Goal: Check status: Check status

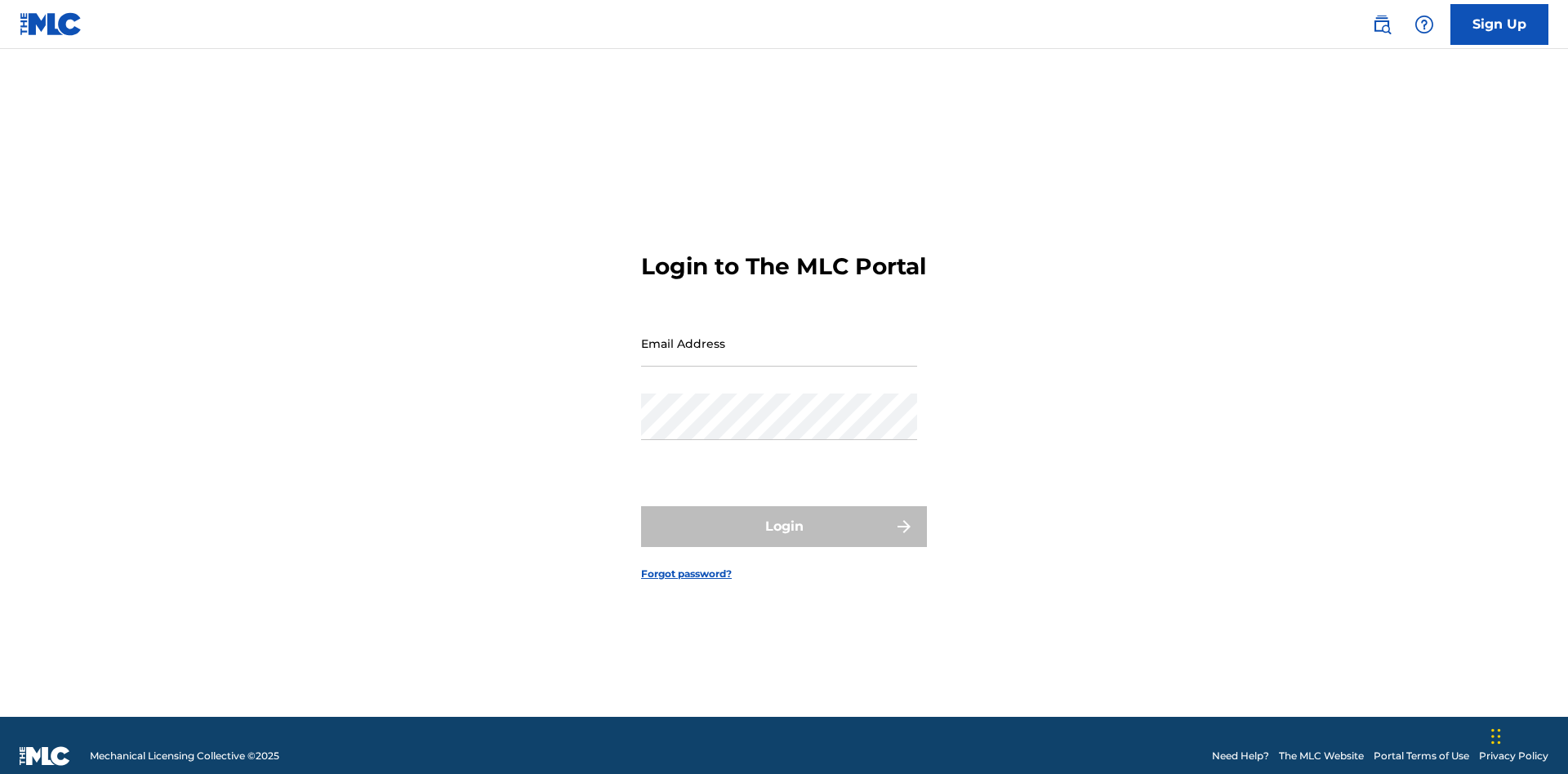
scroll to position [22, 0]
click at [779, 335] on input "Email Address" at bounding box center [779, 344] width 276 height 47
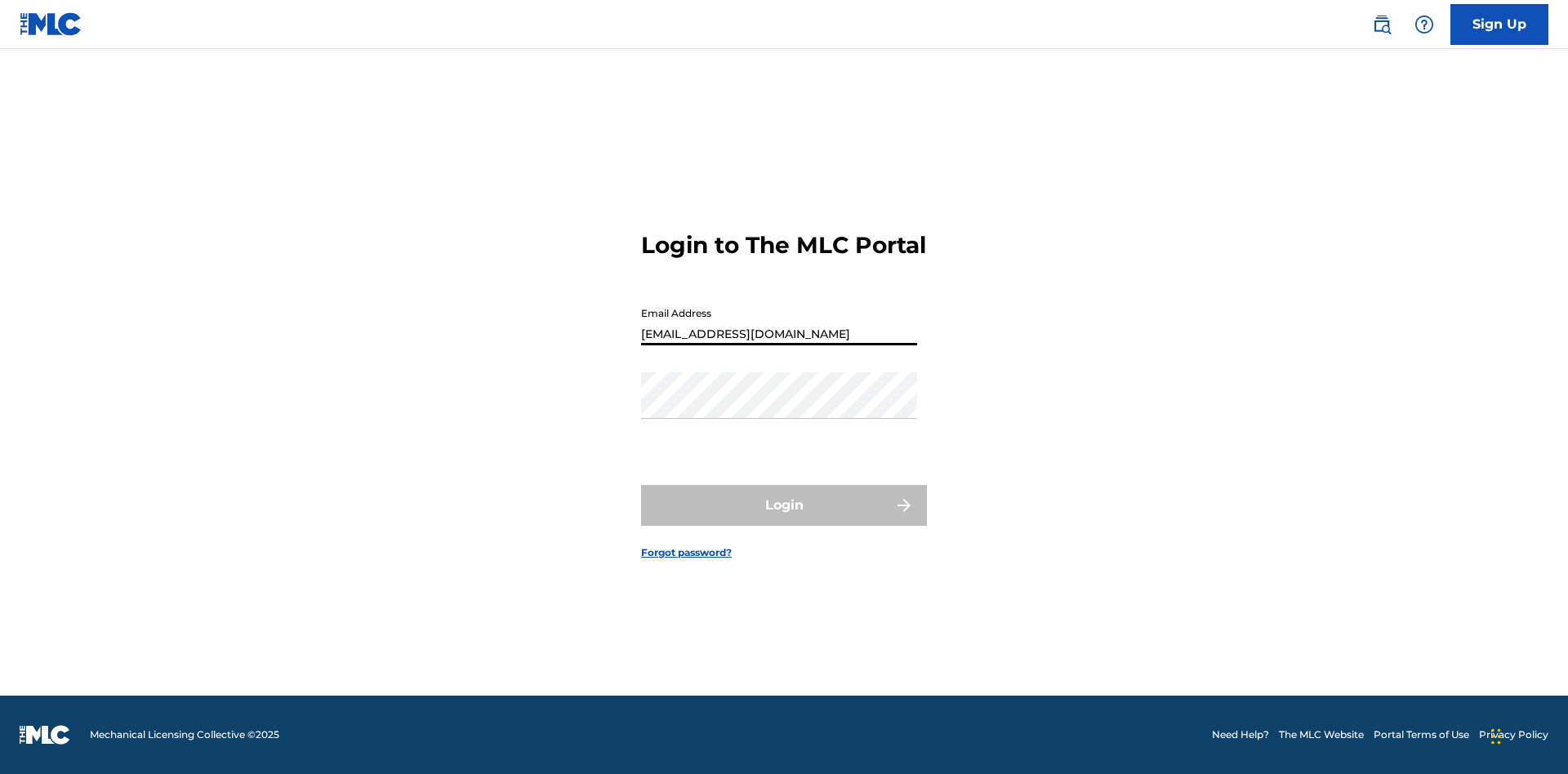
type input "Duke.McTesterson@gmail.com"
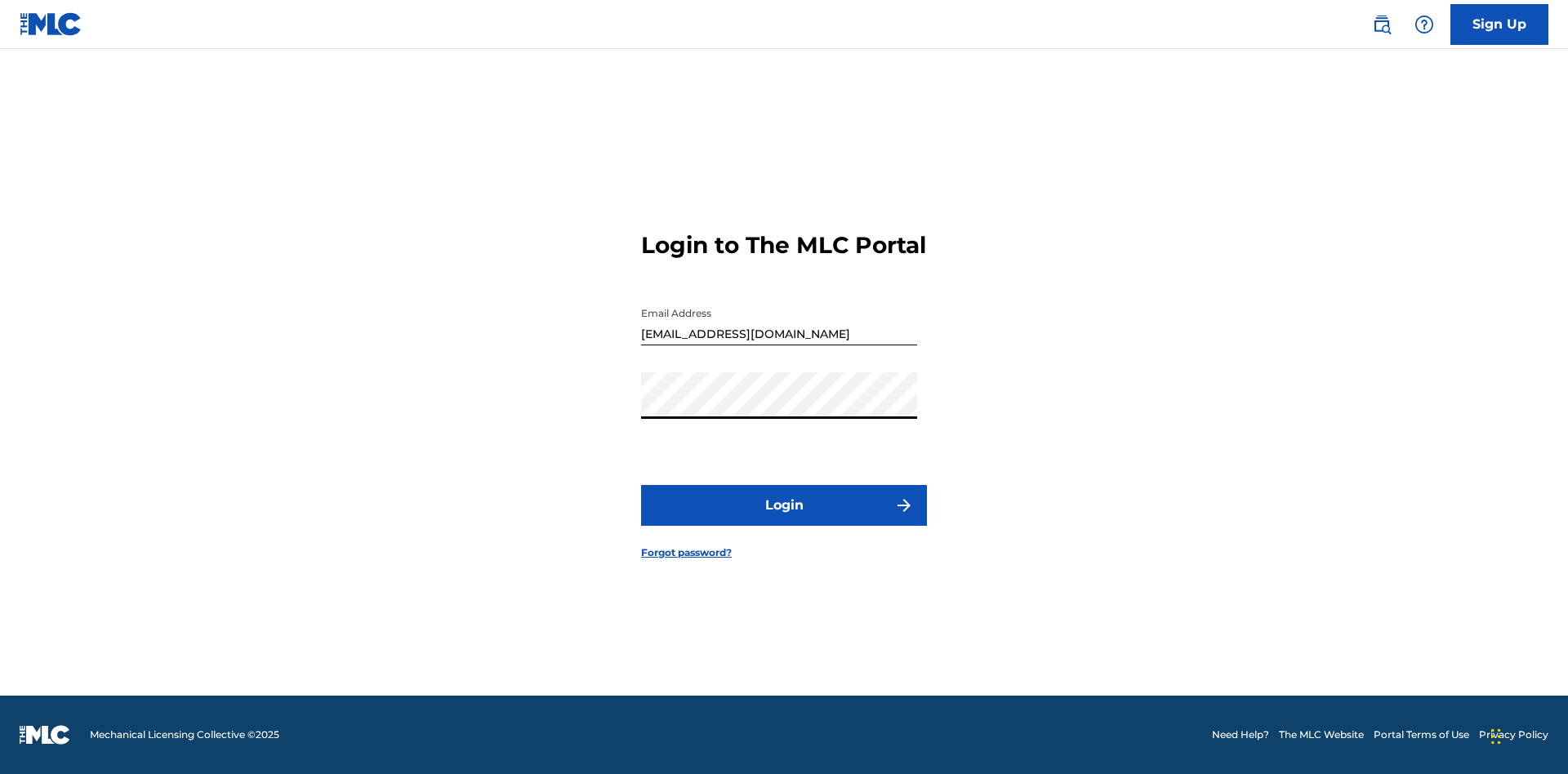
click at [784, 519] on button "Login" at bounding box center [784, 505] width 285 height 40
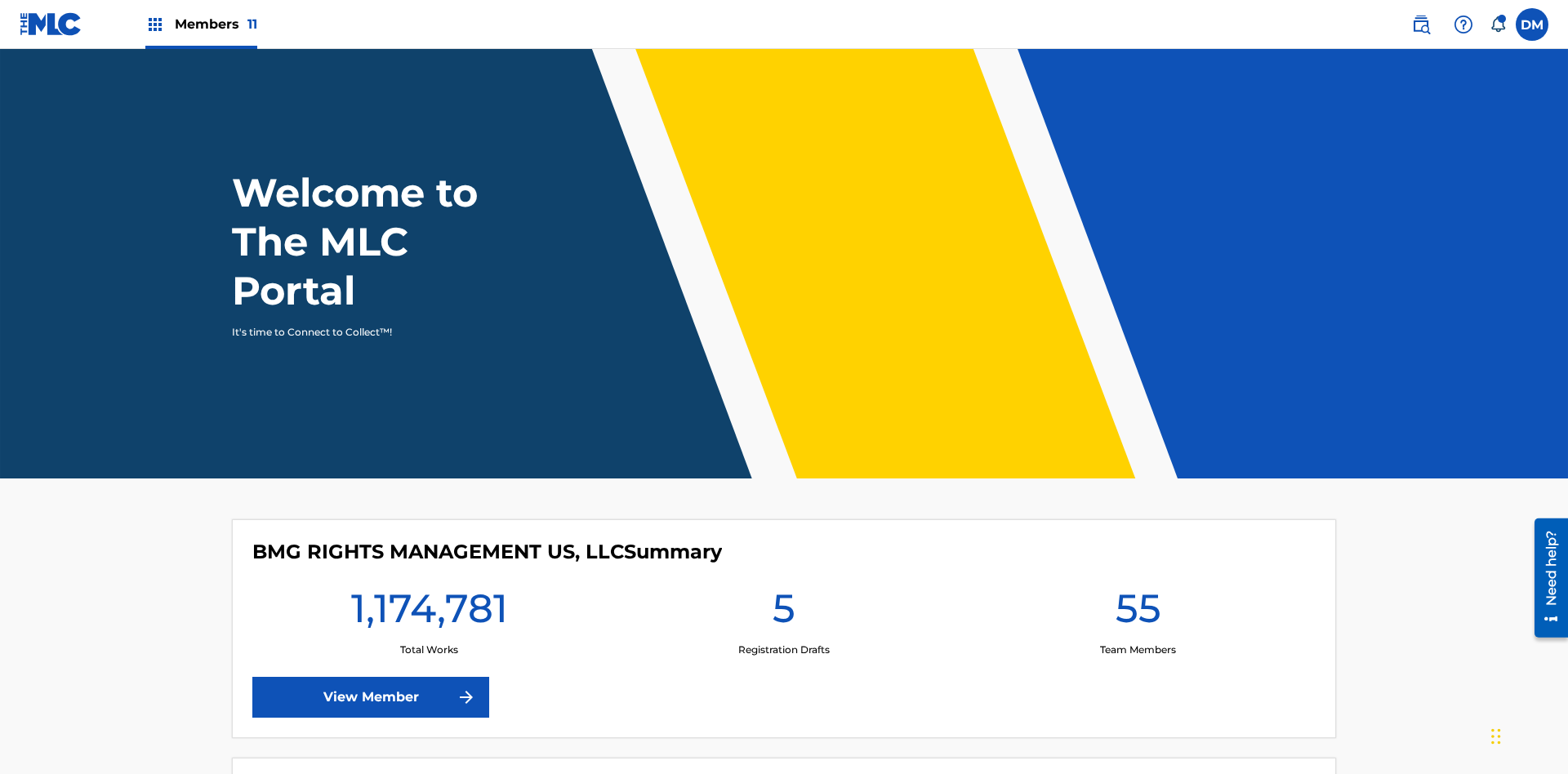
click at [201, 23] on span "Members 11" at bounding box center [216, 24] width 83 height 19
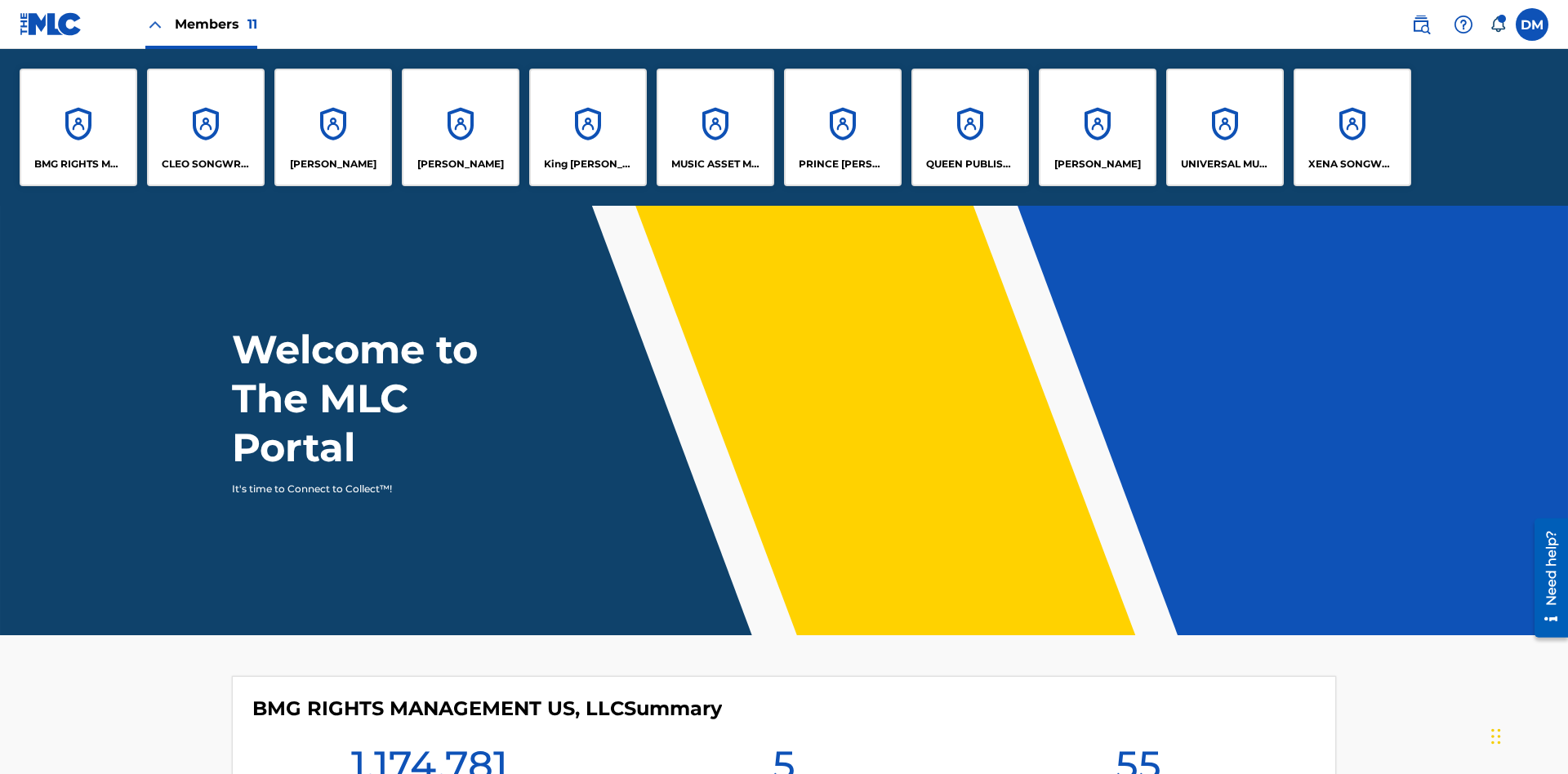
click at [1224, 164] on p "UNIVERSAL MUSIC PUB GROUP" at bounding box center [1224, 164] width 89 height 15
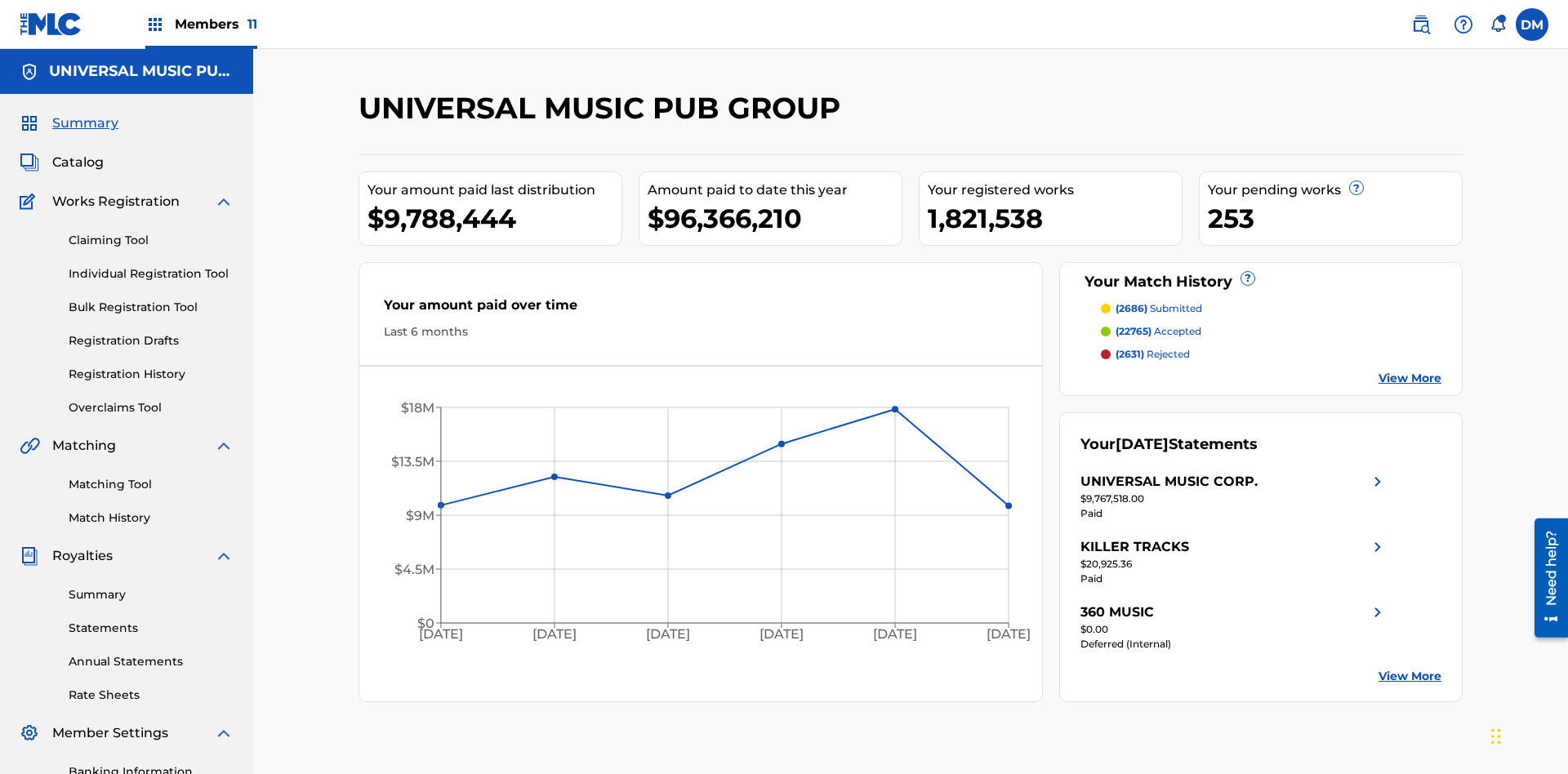
click at [151, 366] on link "Registration History" at bounding box center [151, 375] width 165 height 17
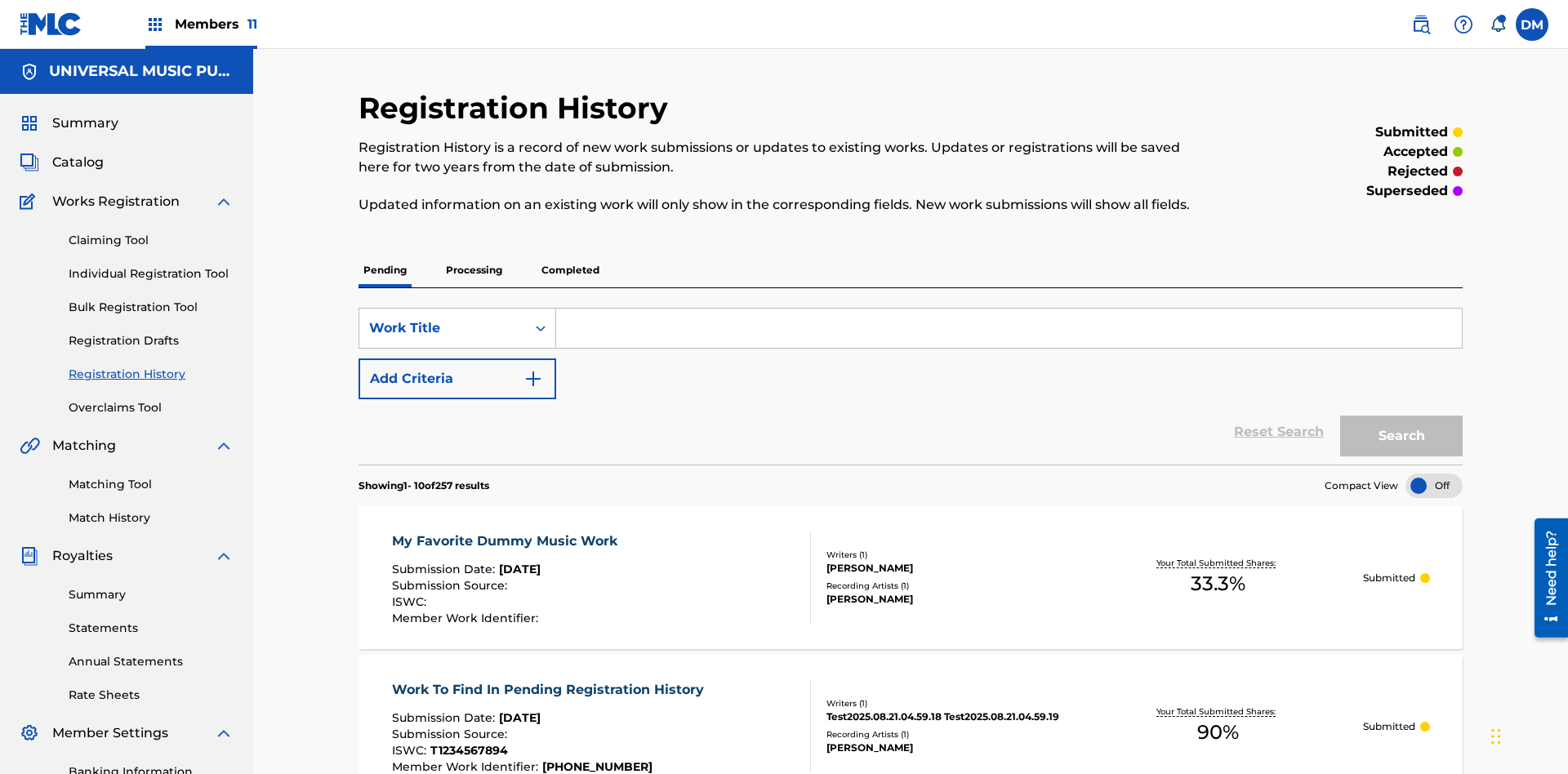
click at [473, 254] on p "Processing" at bounding box center [474, 271] width 66 height 35
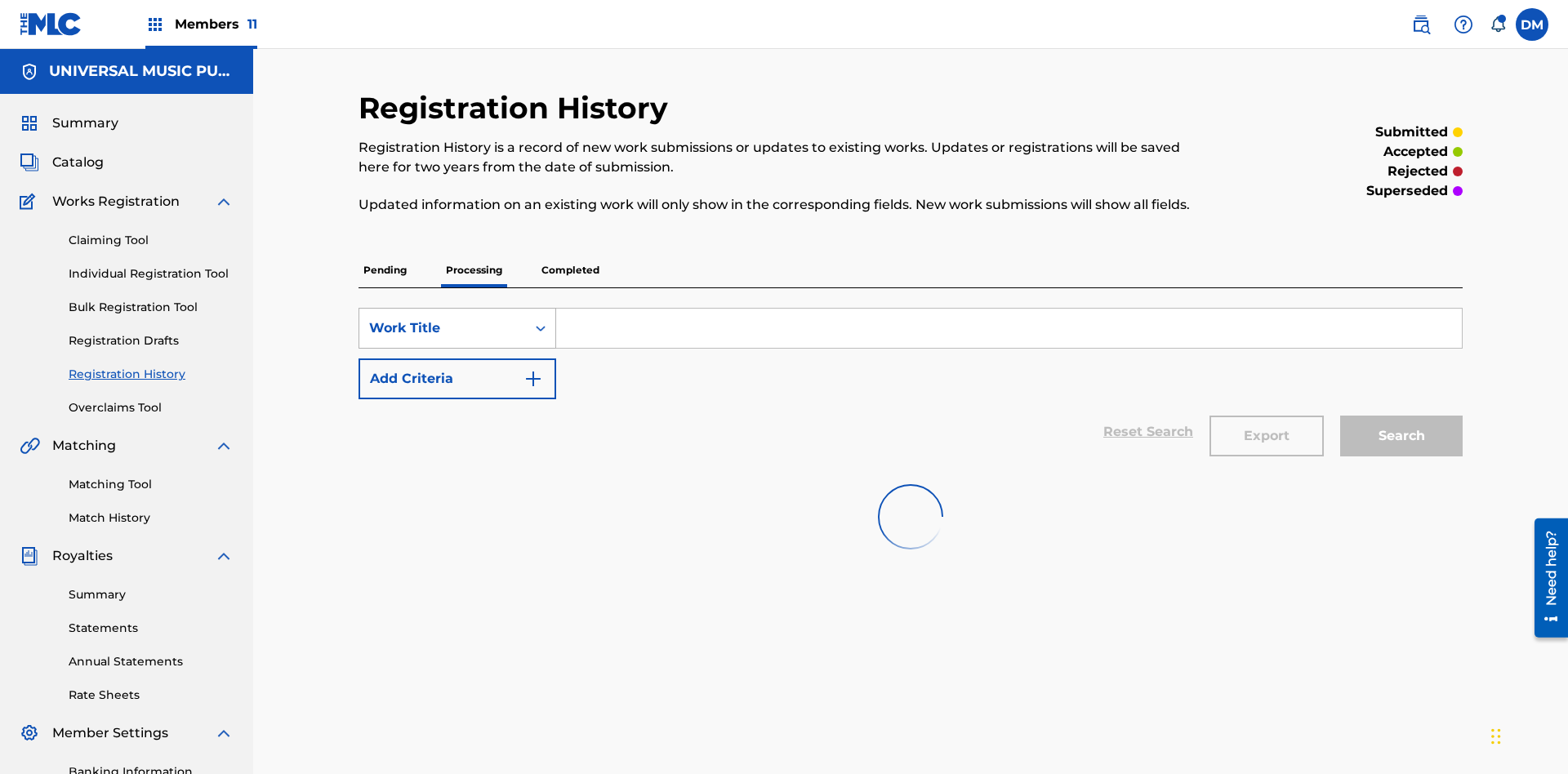
click at [442, 318] on div "Work Title" at bounding box center [442, 328] width 147 height 20
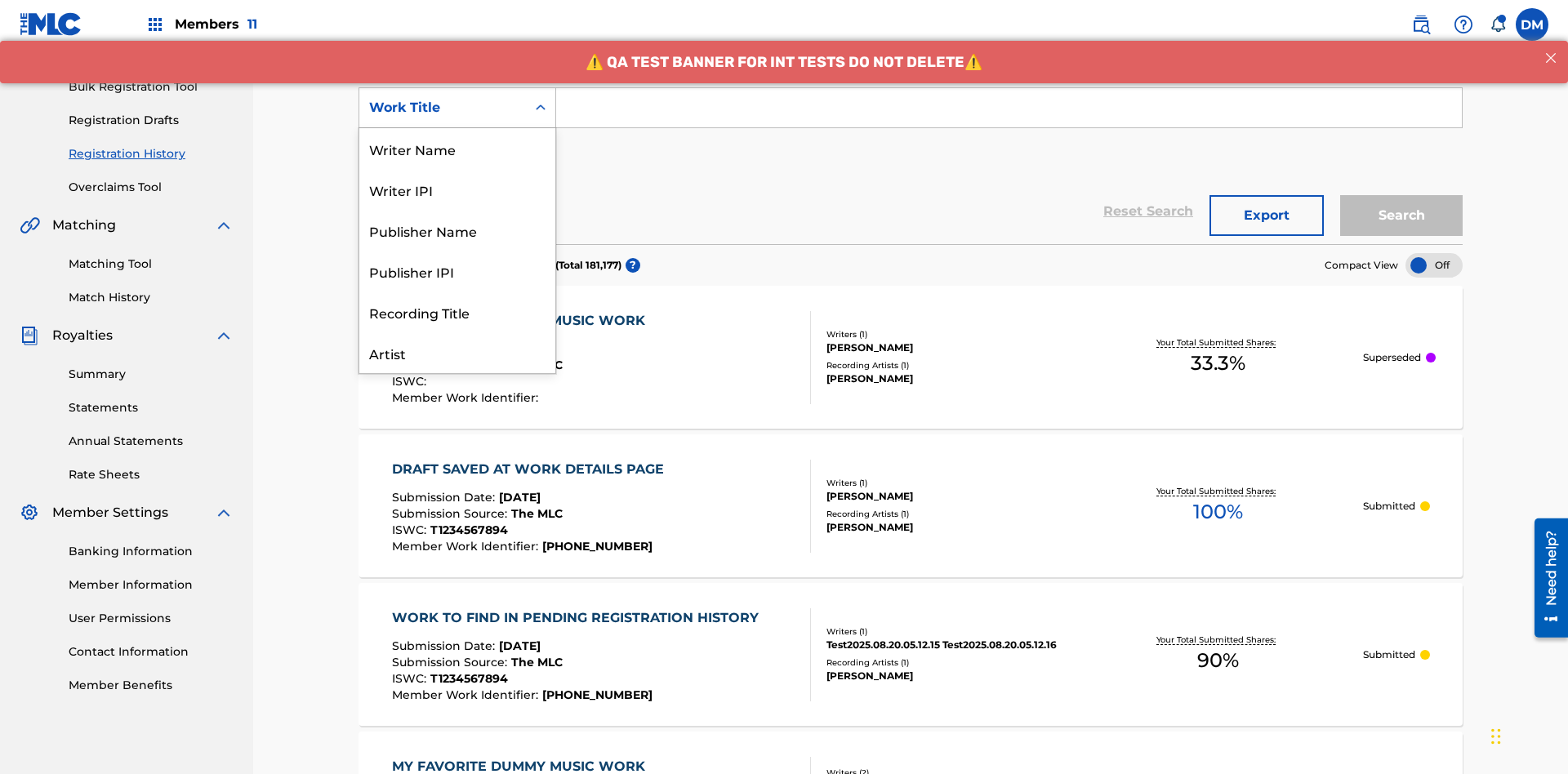
scroll to position [82, 0]
click at [457, 353] on div "Work Title" at bounding box center [457, 352] width 196 height 40
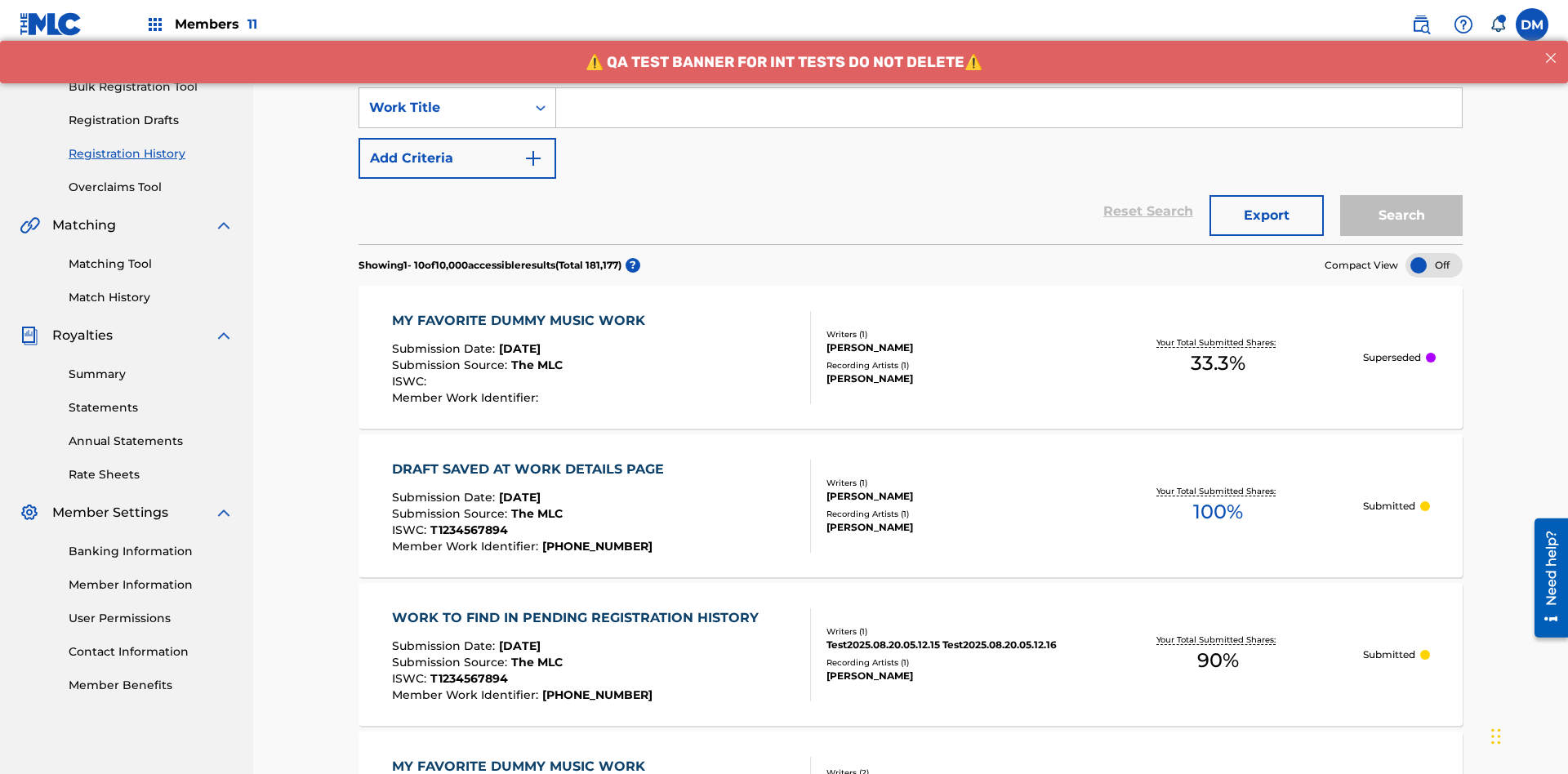
click at [457, 138] on button "Add Criteria" at bounding box center [457, 158] width 197 height 40
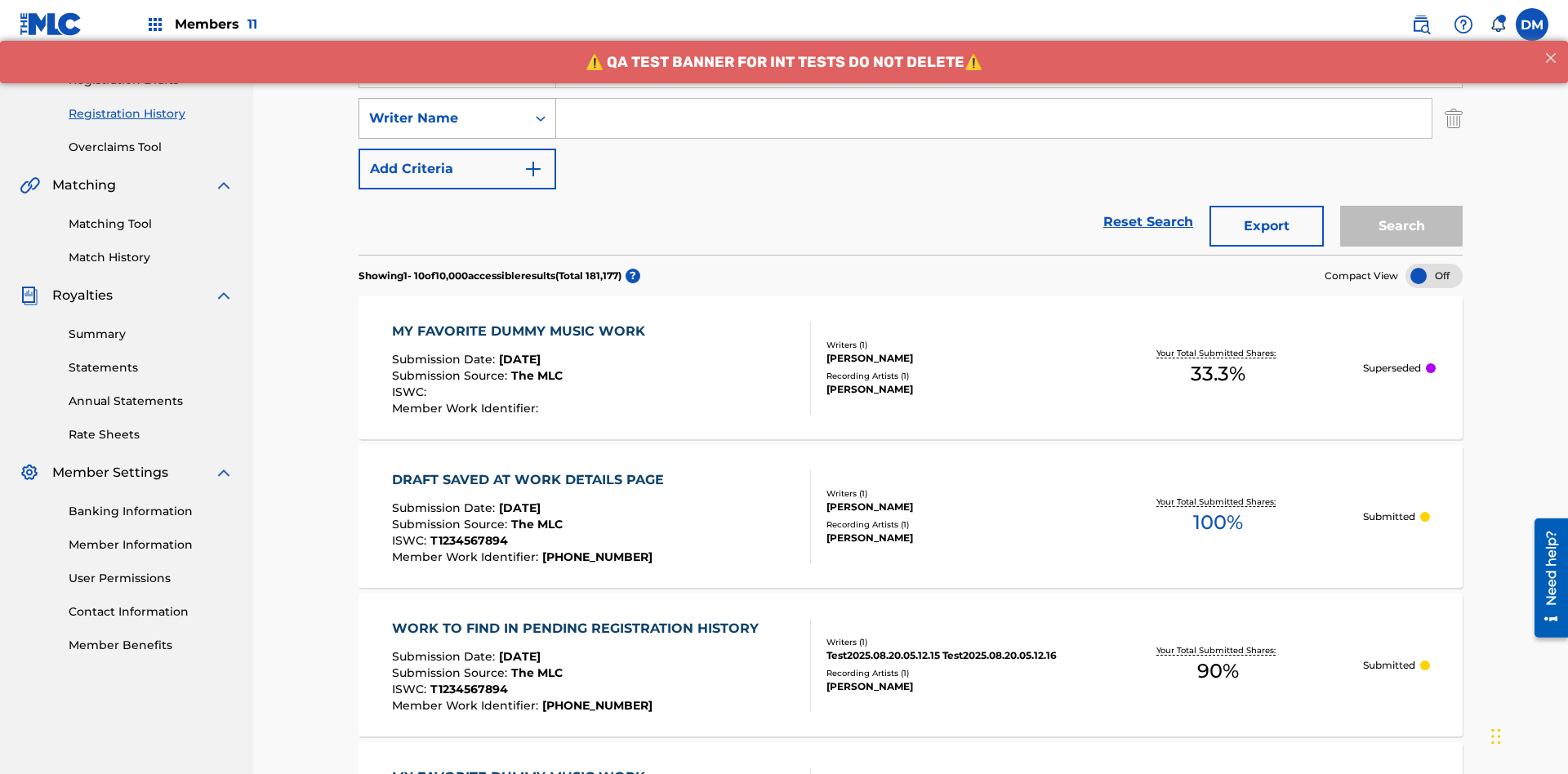
click at [442, 109] on div "Writer Name" at bounding box center [442, 118] width 147 height 20
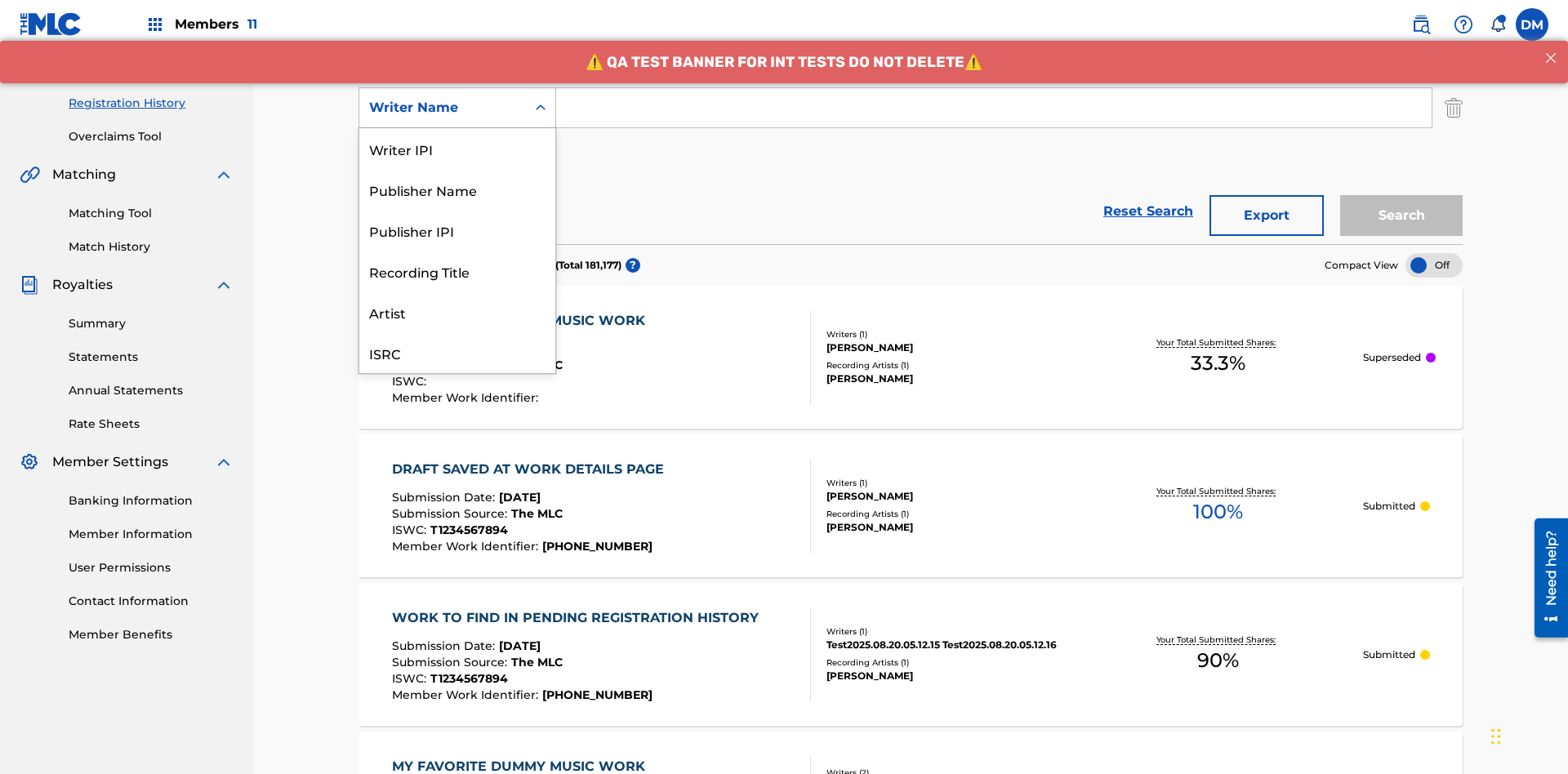
scroll to position [40, 0]
click at [457, 230] on div "Recording Title" at bounding box center [457, 229] width 196 height 40
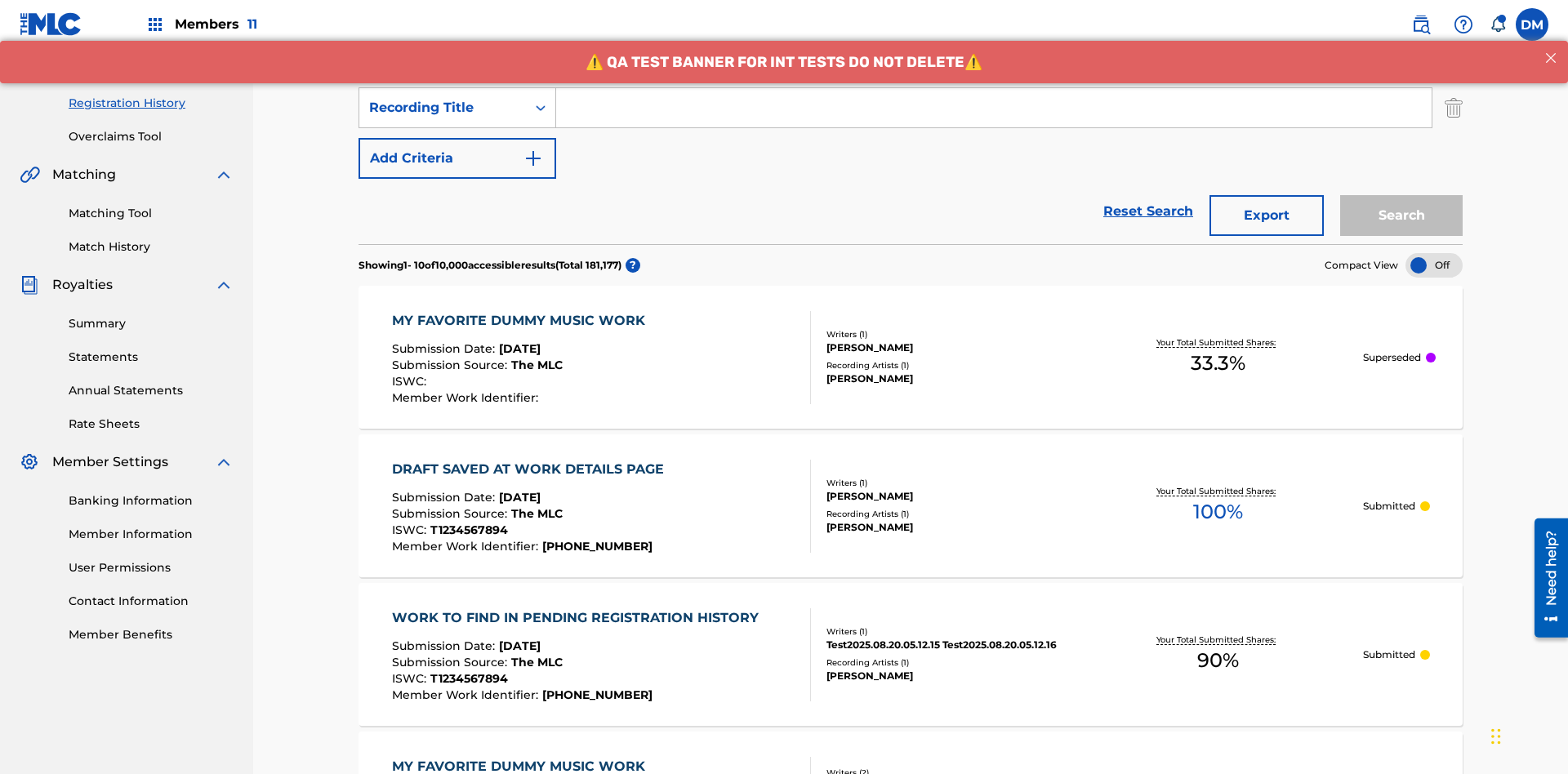
click at [457, 138] on button "Add Criteria" at bounding box center [457, 158] width 197 height 40
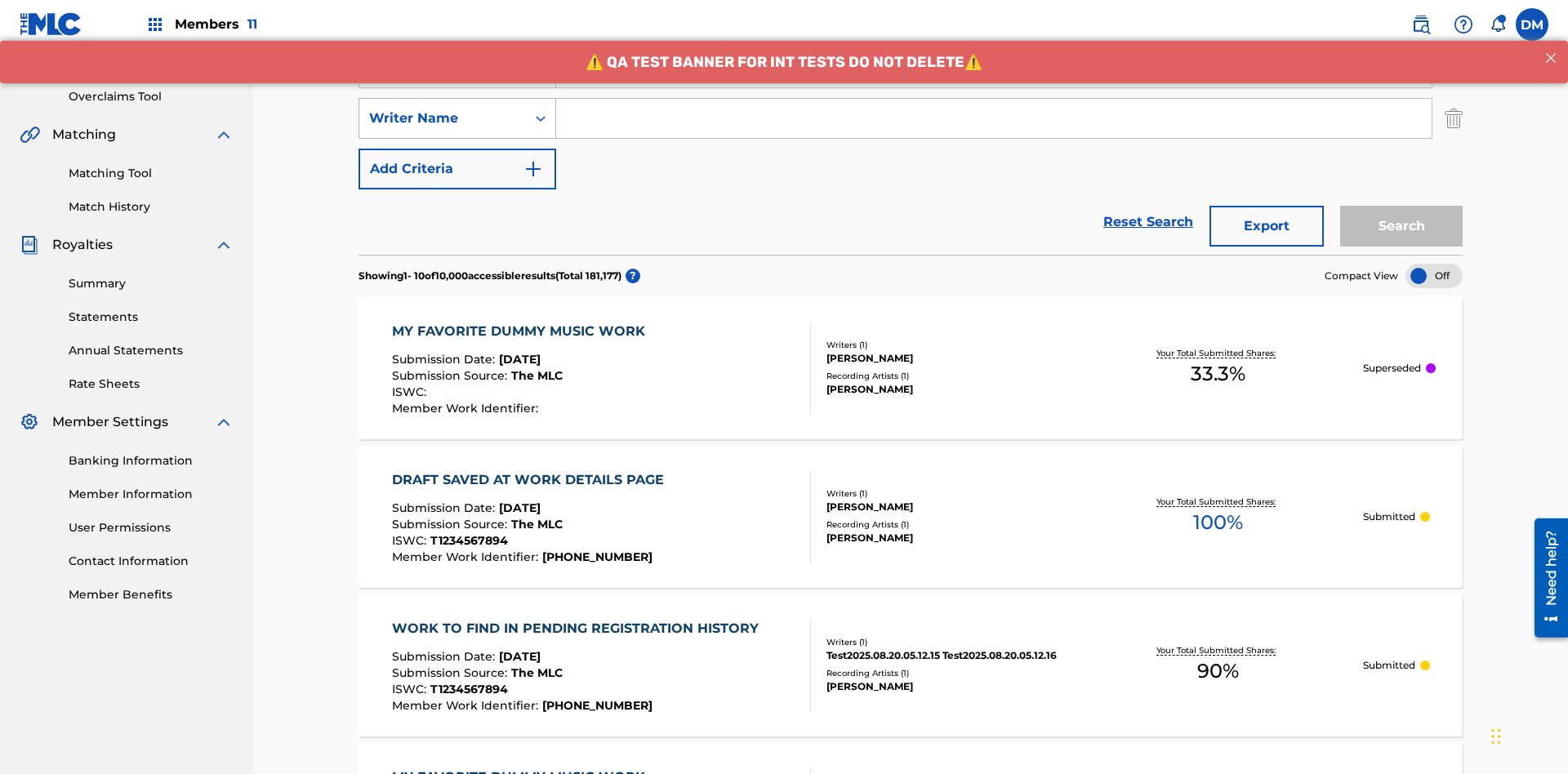
click at [442, 109] on div "Writer Name" at bounding box center [442, 118] width 147 height 20
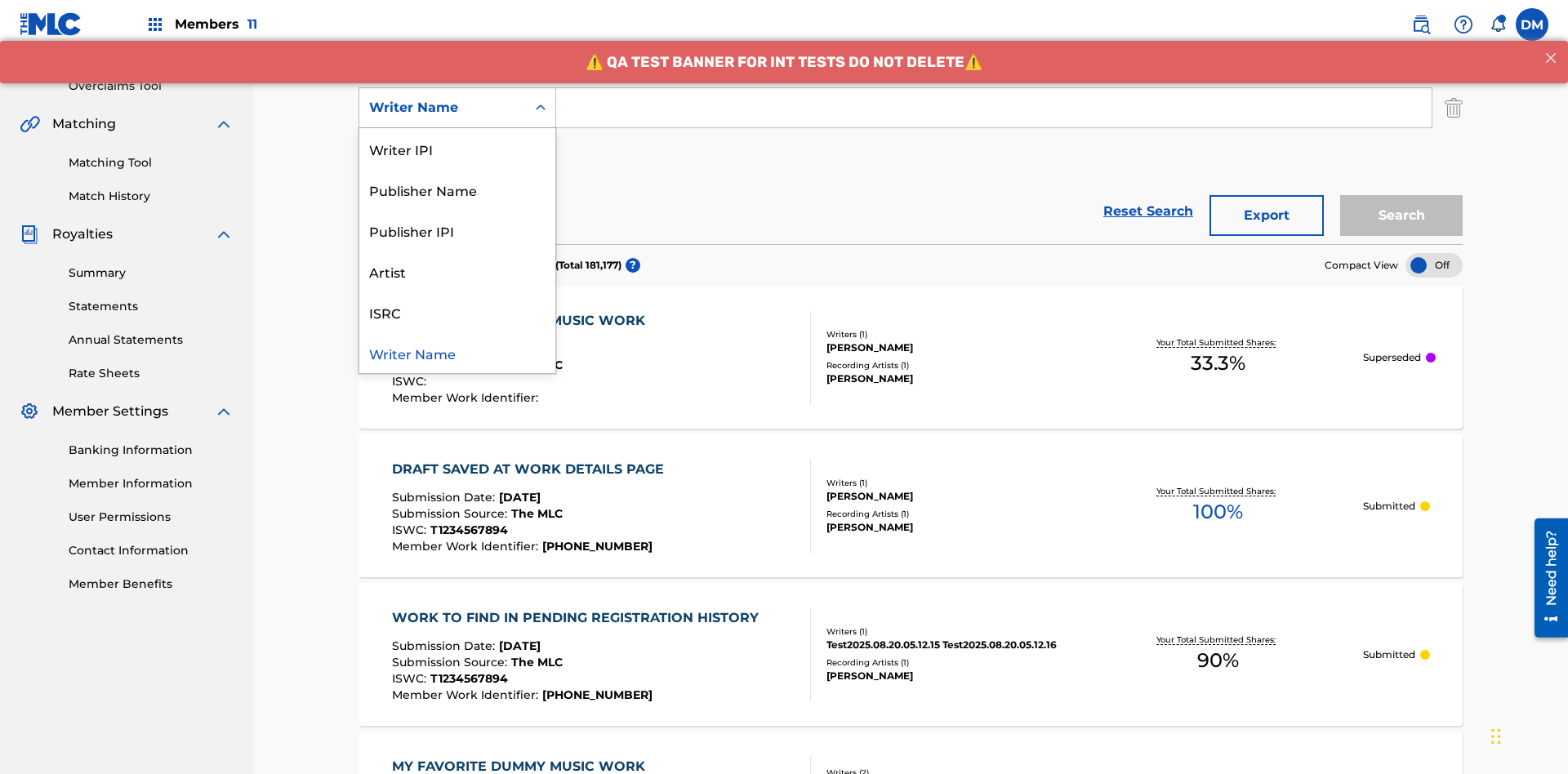
click at [457, 312] on div "ISRC" at bounding box center [457, 311] width 196 height 40
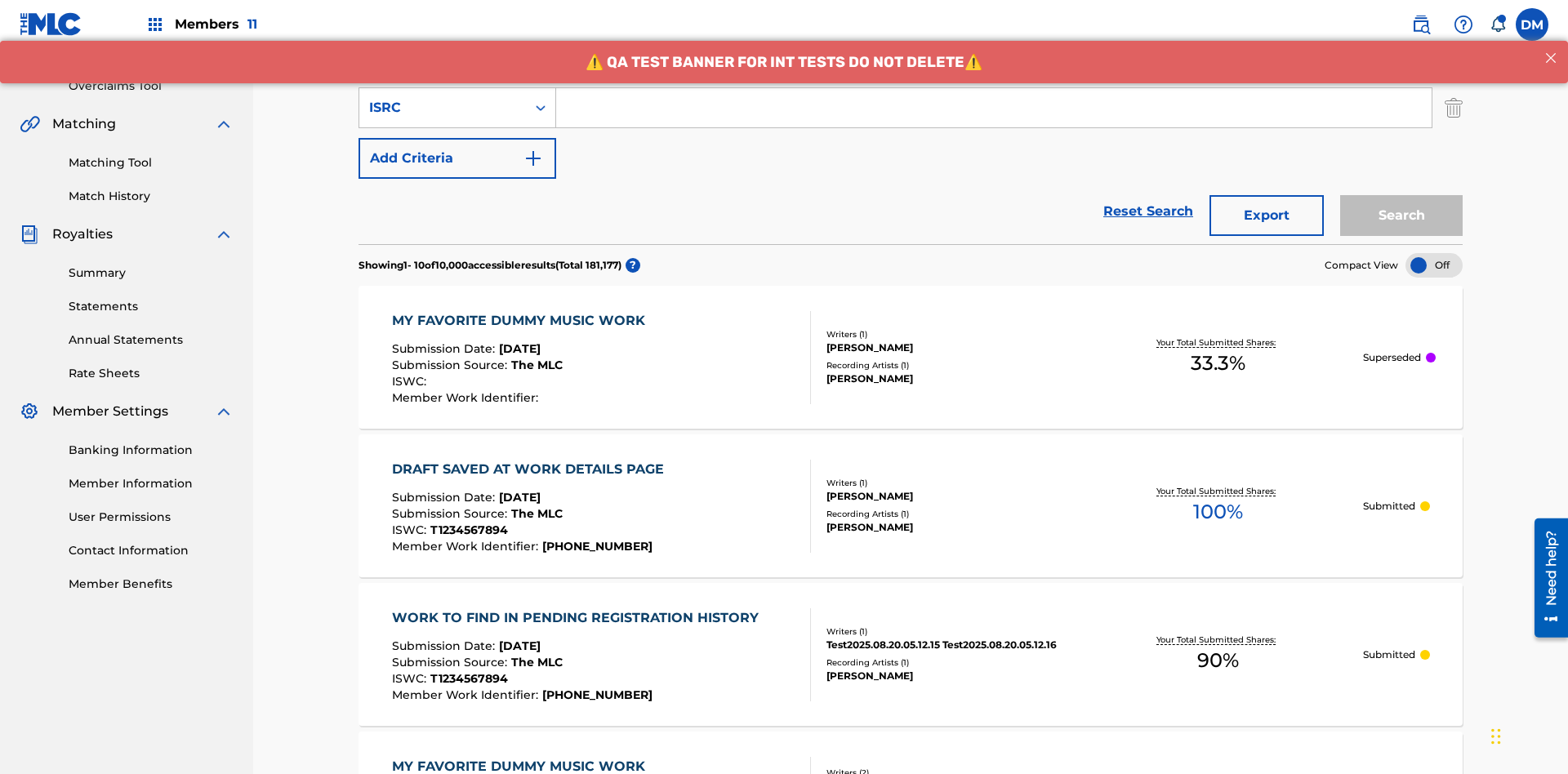
click at [457, 138] on button "Add Criteria" at bounding box center [457, 158] width 197 height 40
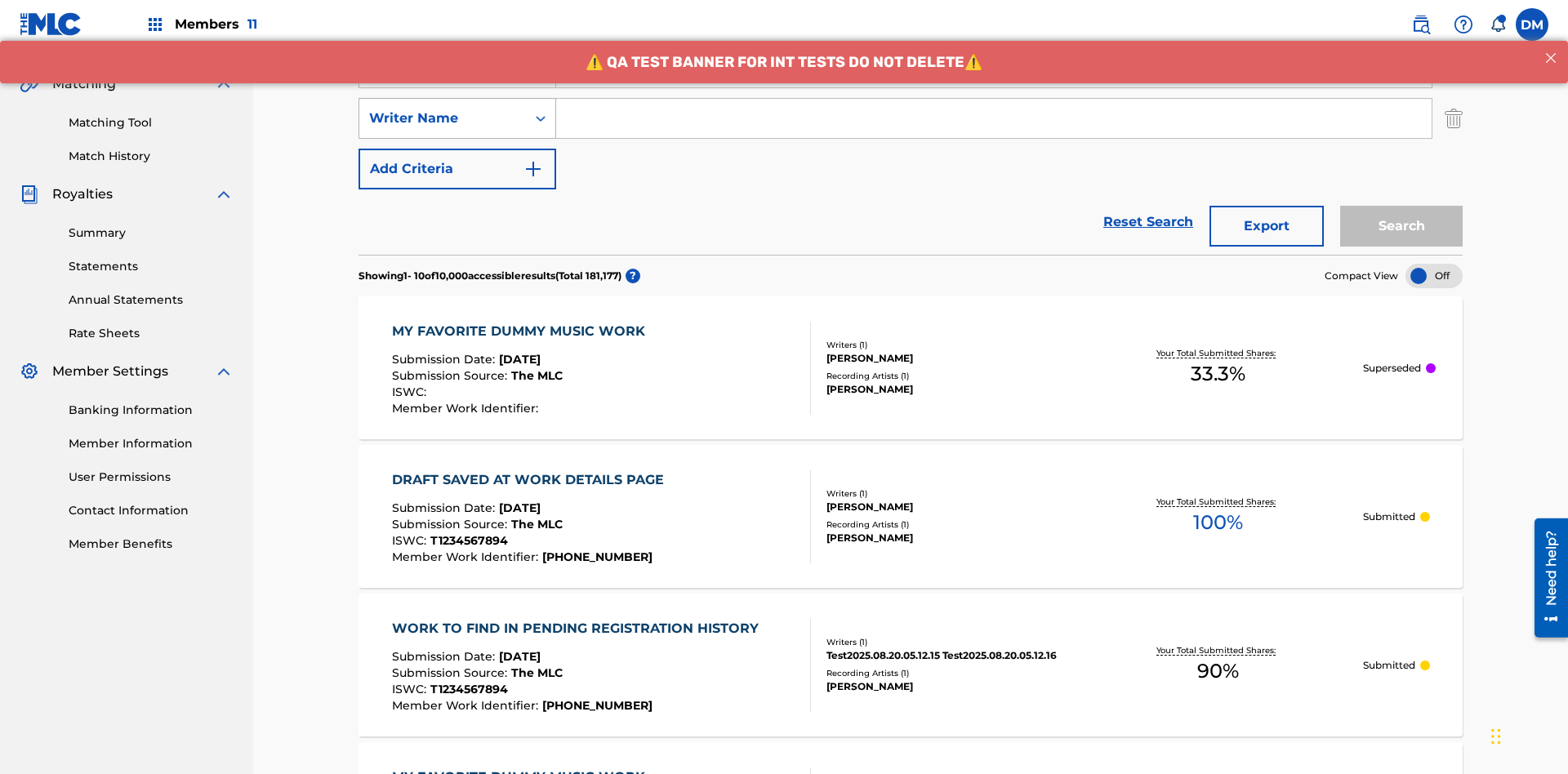
click at [442, 109] on div "Writer Name" at bounding box center [442, 118] width 147 height 20
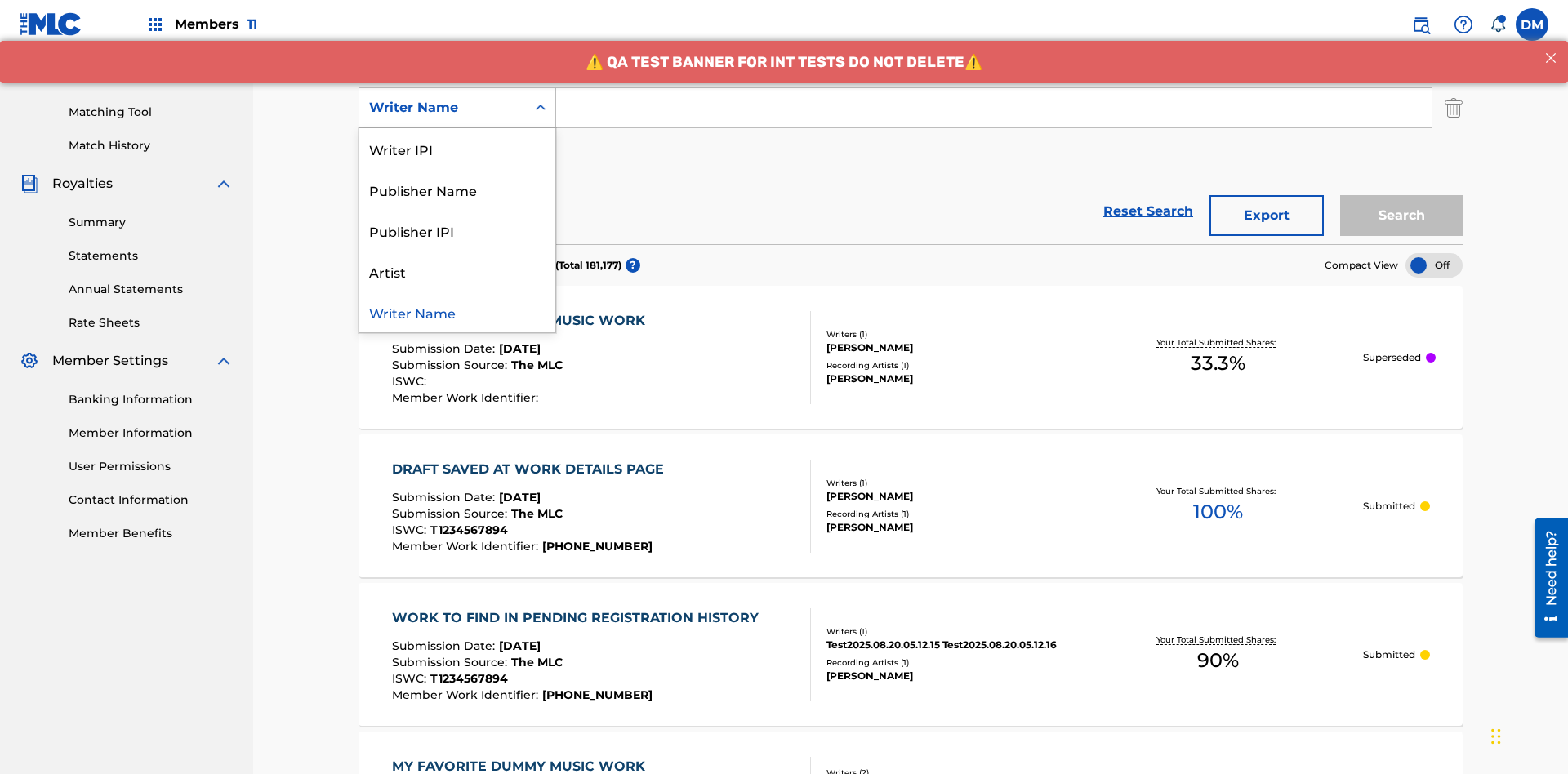
click at [457, 312] on div "Writer Name" at bounding box center [457, 311] width 196 height 40
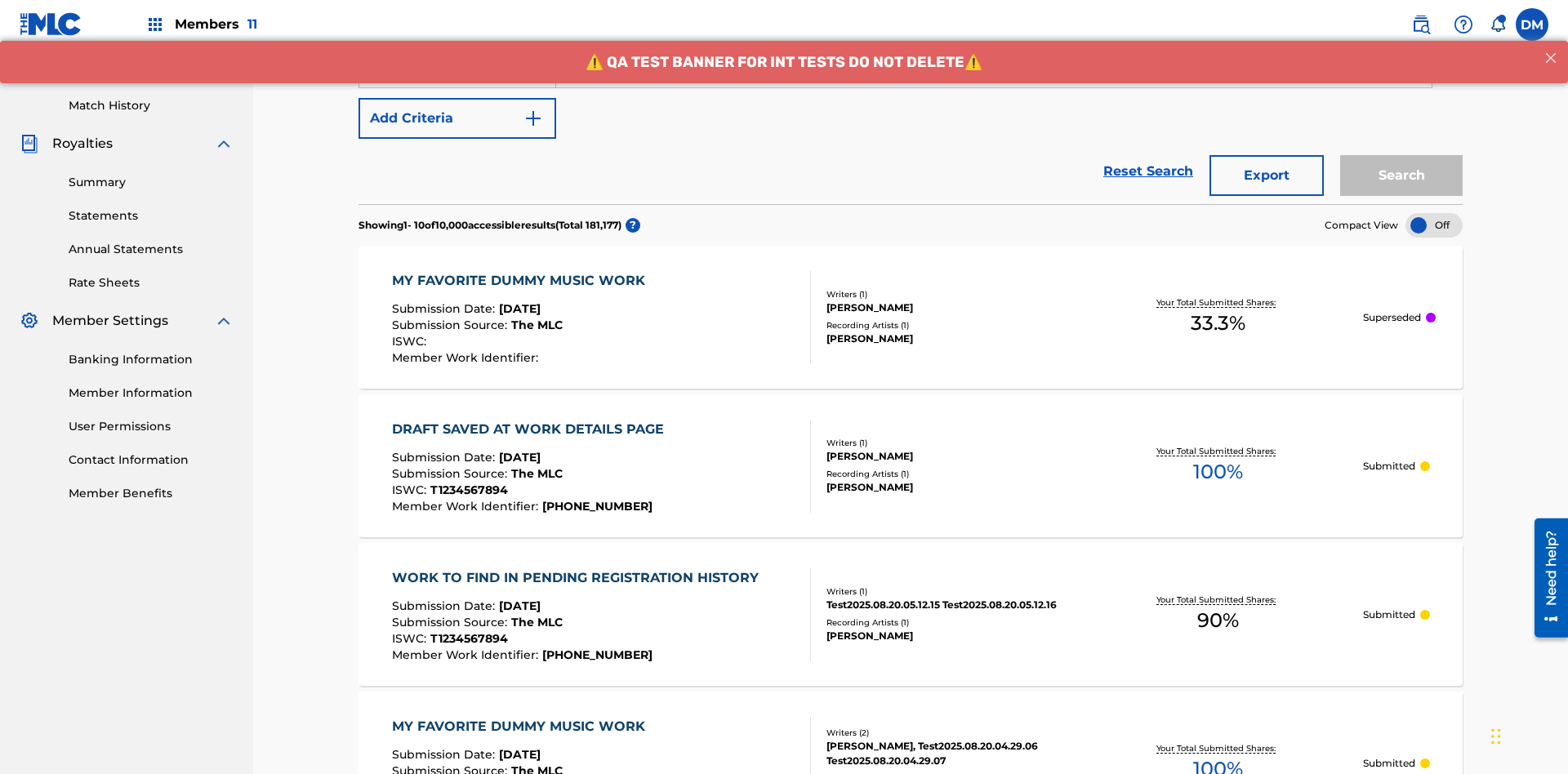
click at [457, 118] on button "Add Criteria" at bounding box center [457, 117] width 197 height 40
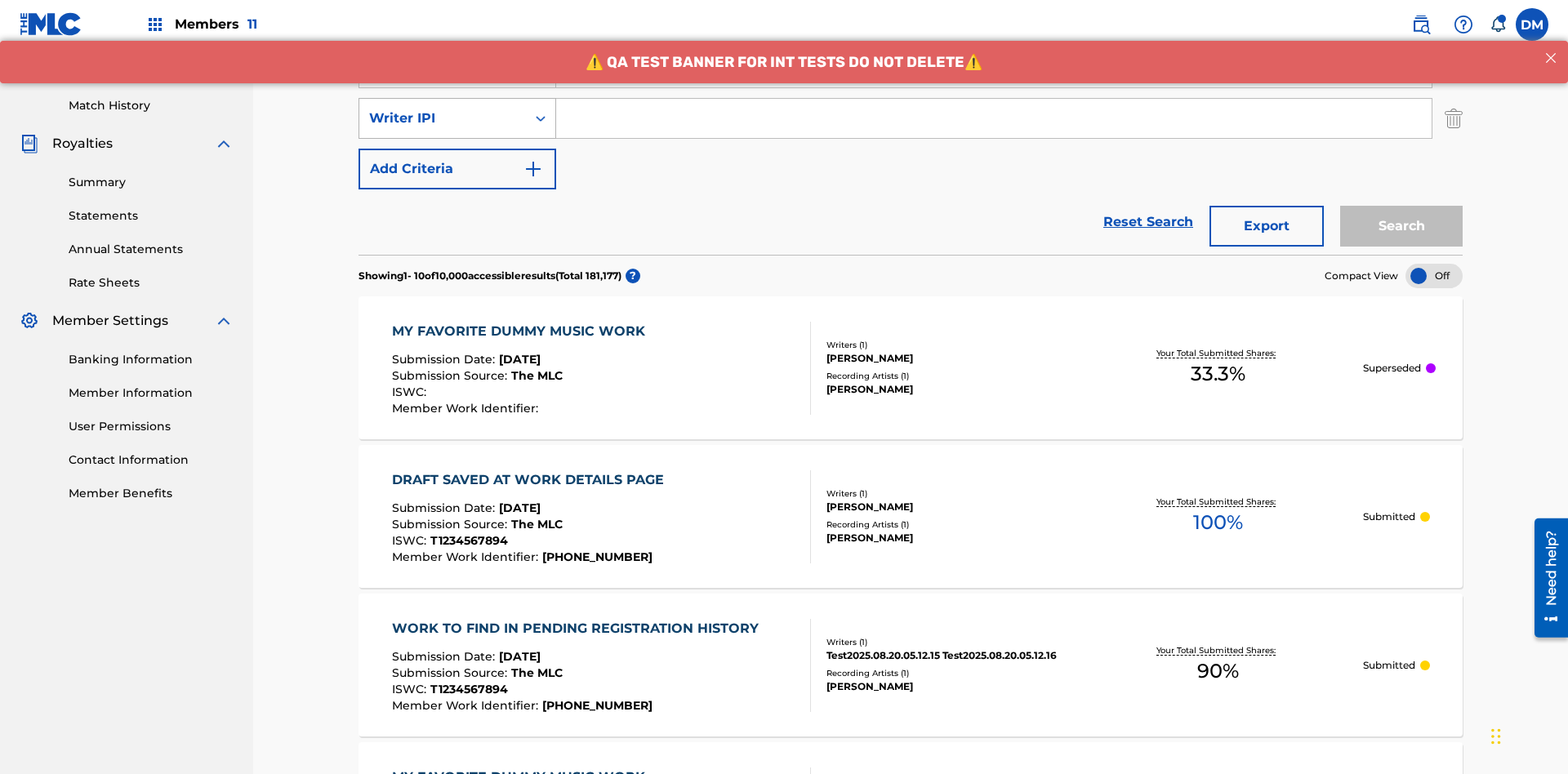
click at [442, 109] on div "Writer IPI" at bounding box center [442, 118] width 147 height 20
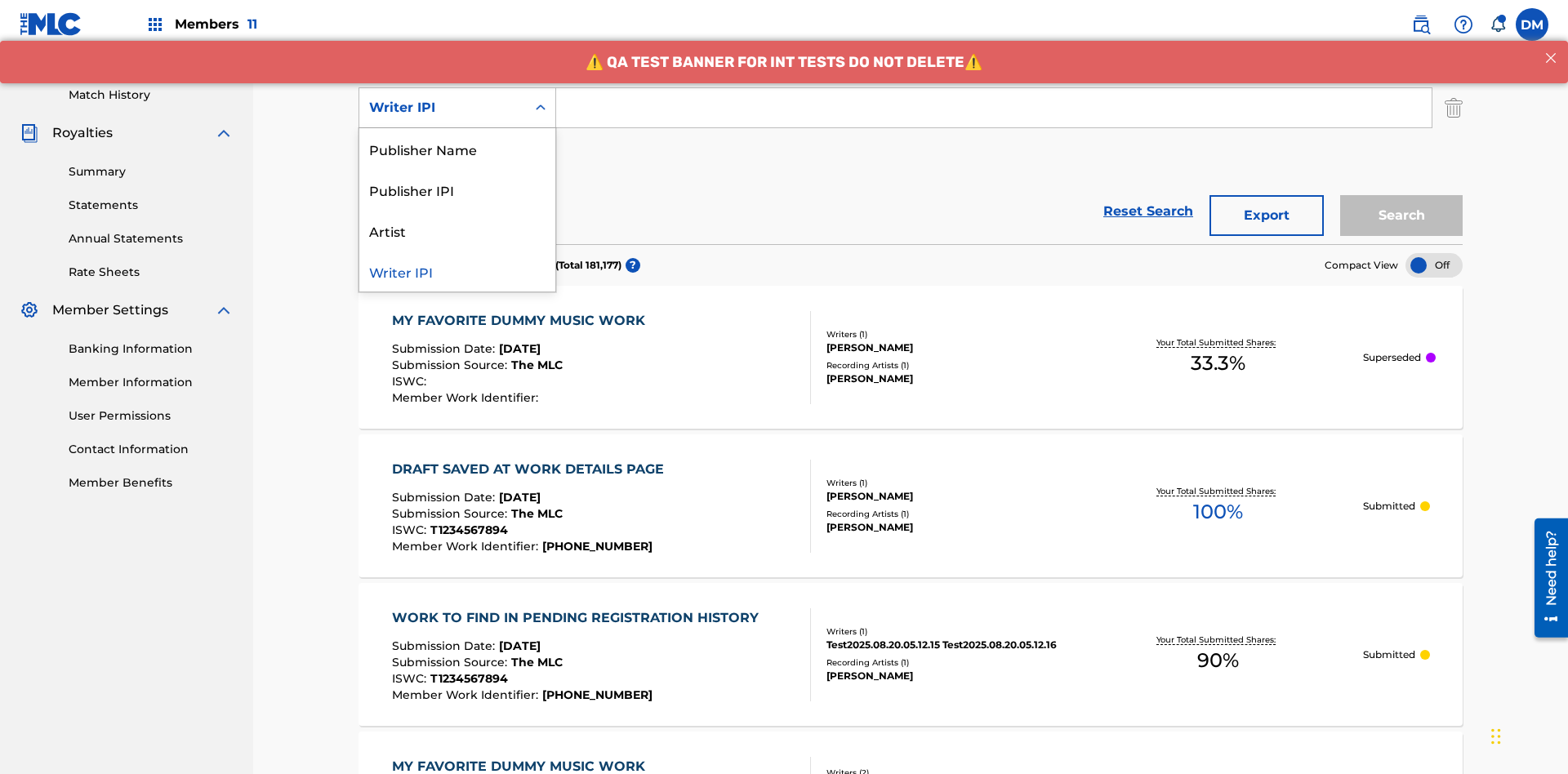
click at [457, 148] on div "Publisher Name" at bounding box center [457, 148] width 196 height 40
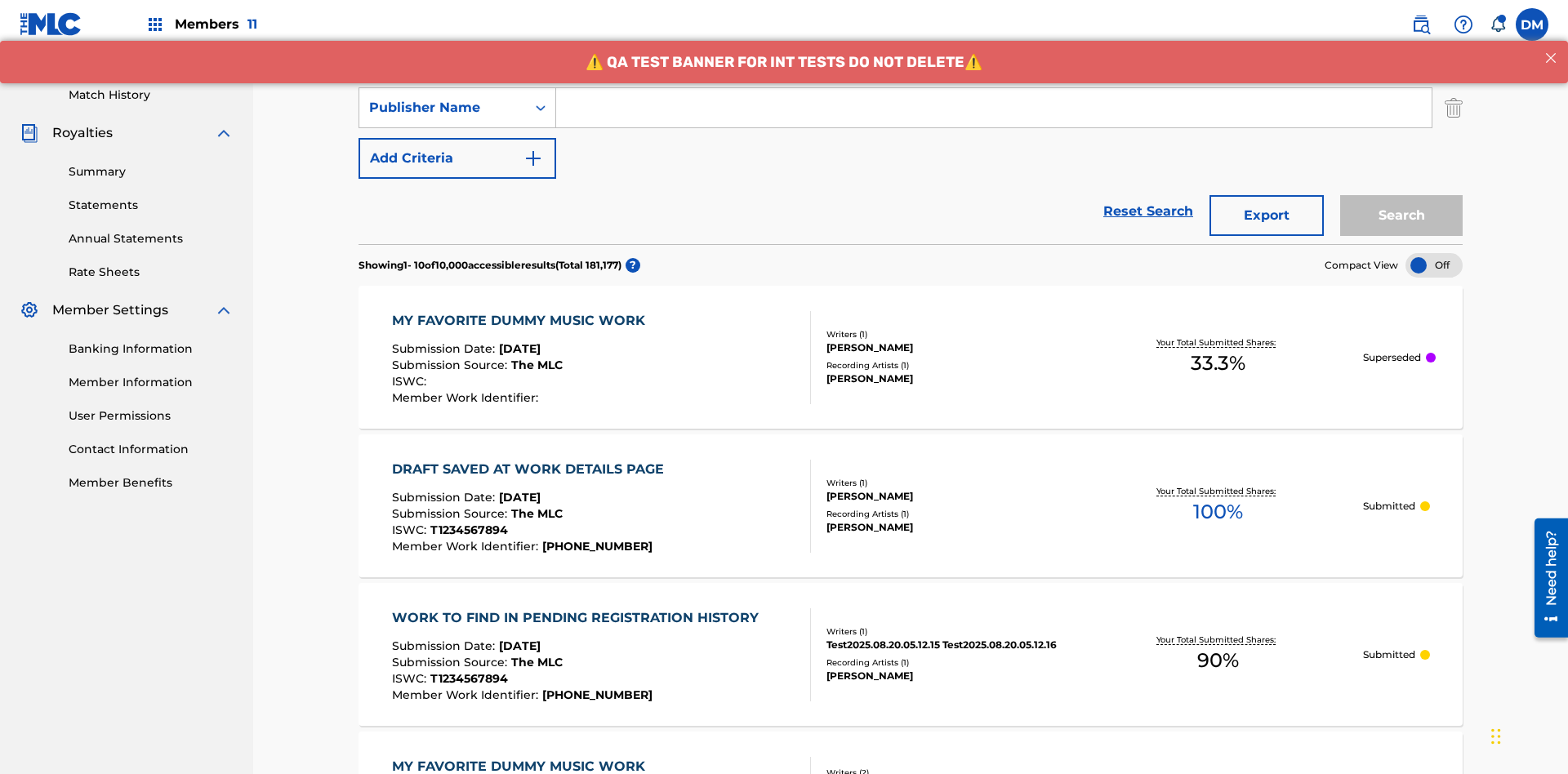
click at [457, 138] on button "Add Criteria" at bounding box center [457, 158] width 197 height 40
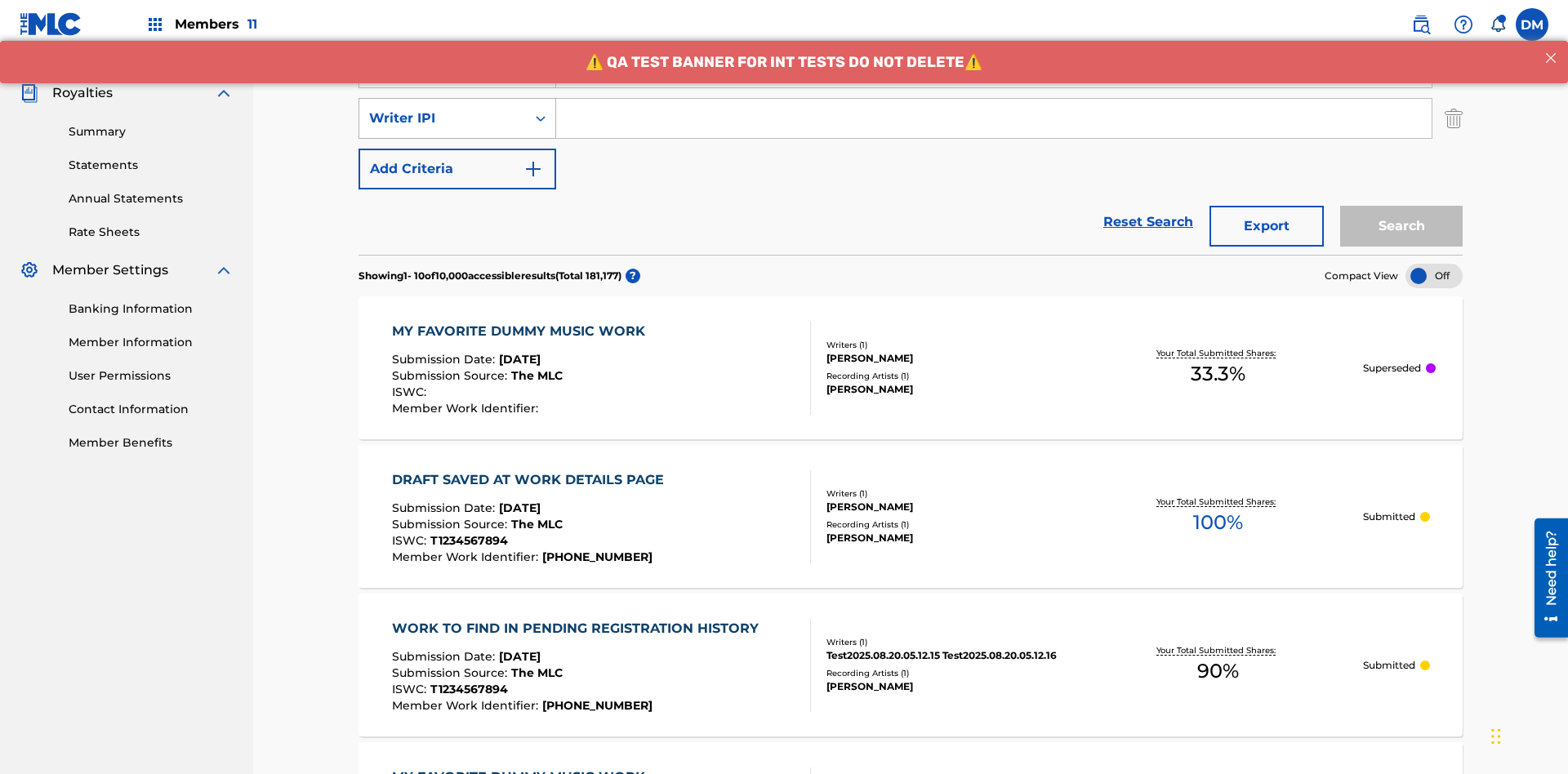
click at [442, 109] on div "Writer IPI" at bounding box center [442, 118] width 147 height 20
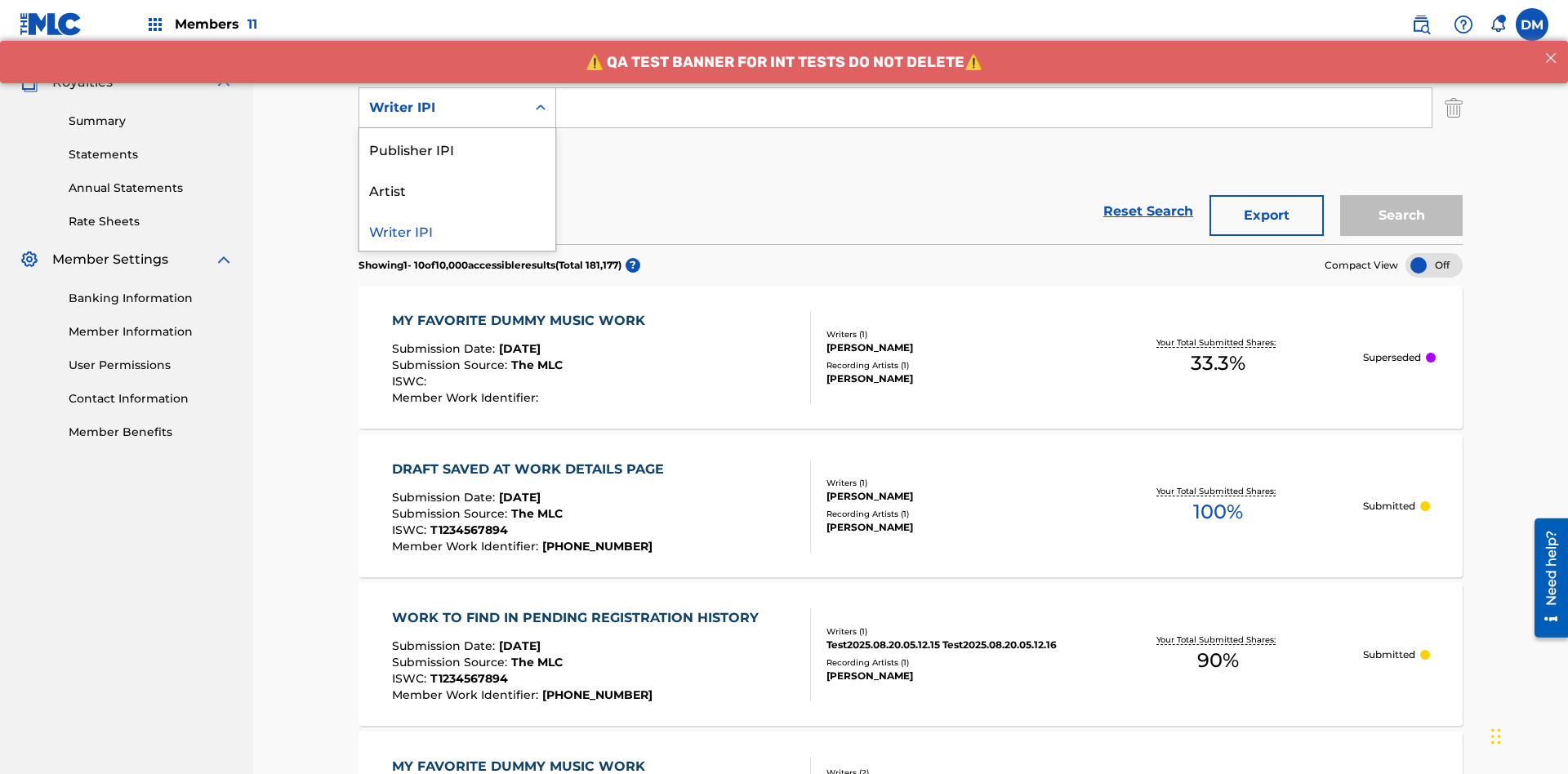
click at [457, 148] on div "Publisher IPI" at bounding box center [457, 148] width 196 height 40
click at [457, 138] on button "Add Criteria" at bounding box center [457, 158] width 197 height 40
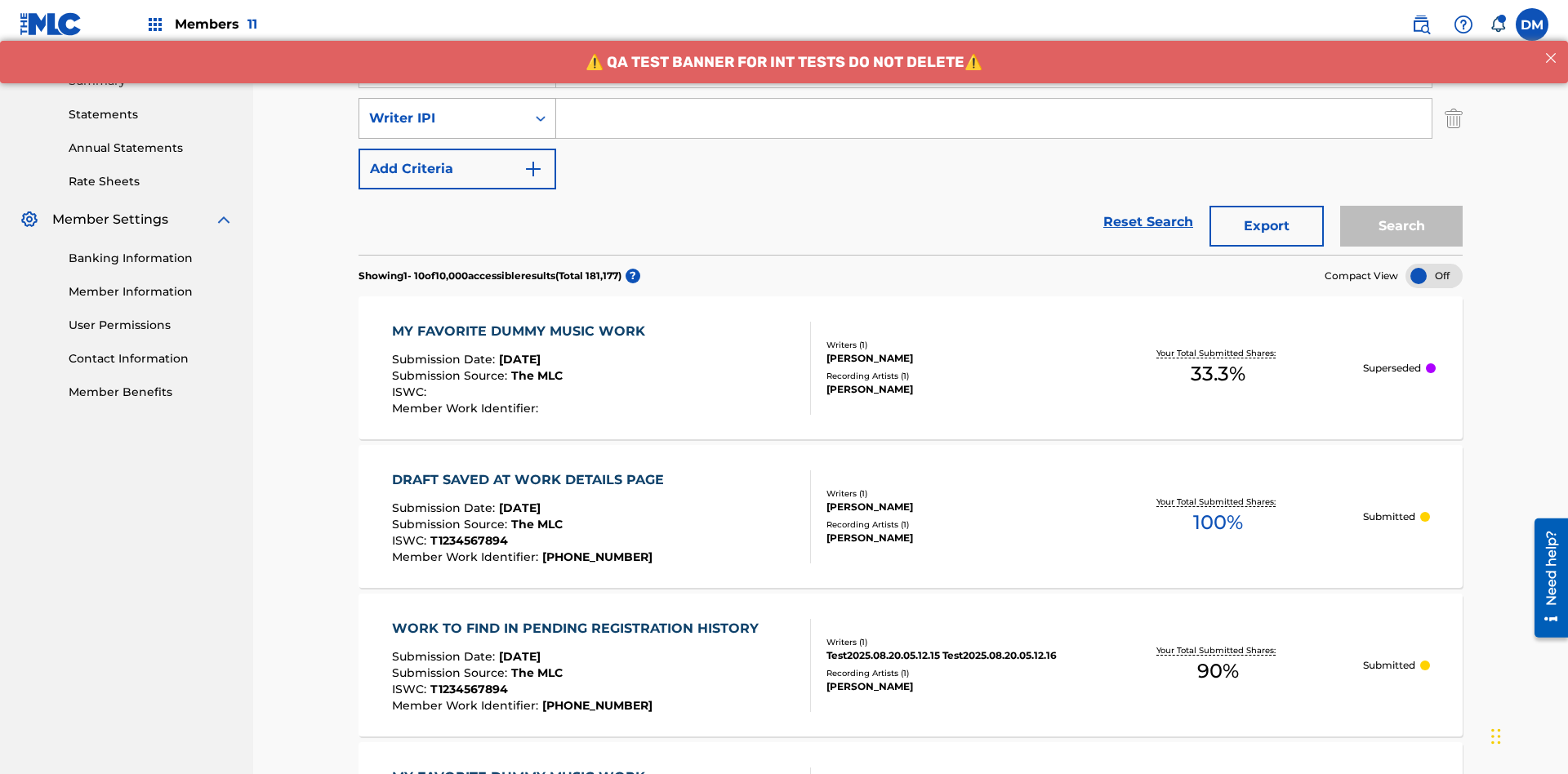
click at [442, 109] on div "Writer IPI" at bounding box center [442, 118] width 147 height 20
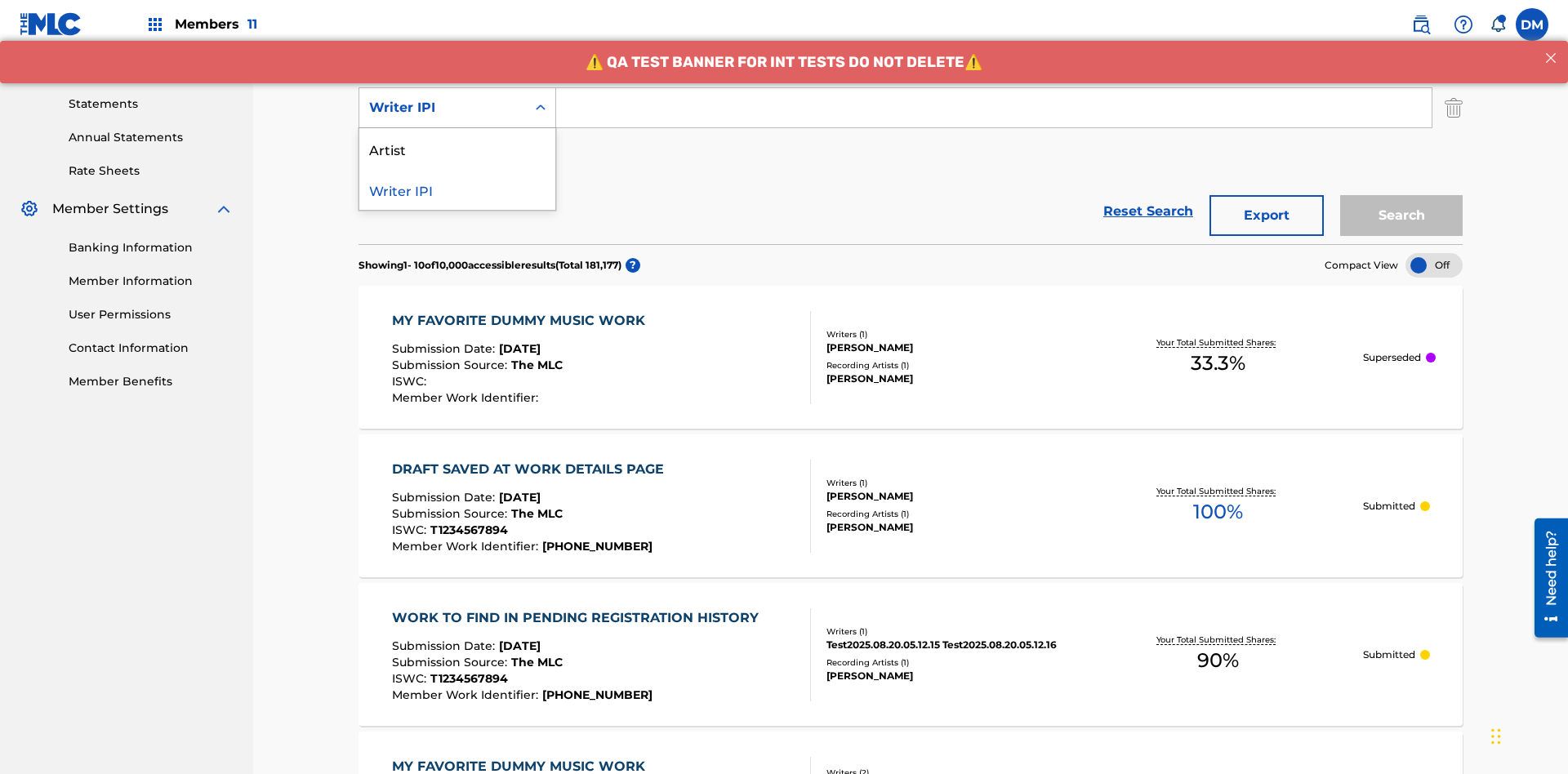
click at [457, 148] on div "Artist" at bounding box center [457, 148] width 196 height 40
click at [457, 138] on button "Add Criteria" at bounding box center [457, 158] width 197 height 40
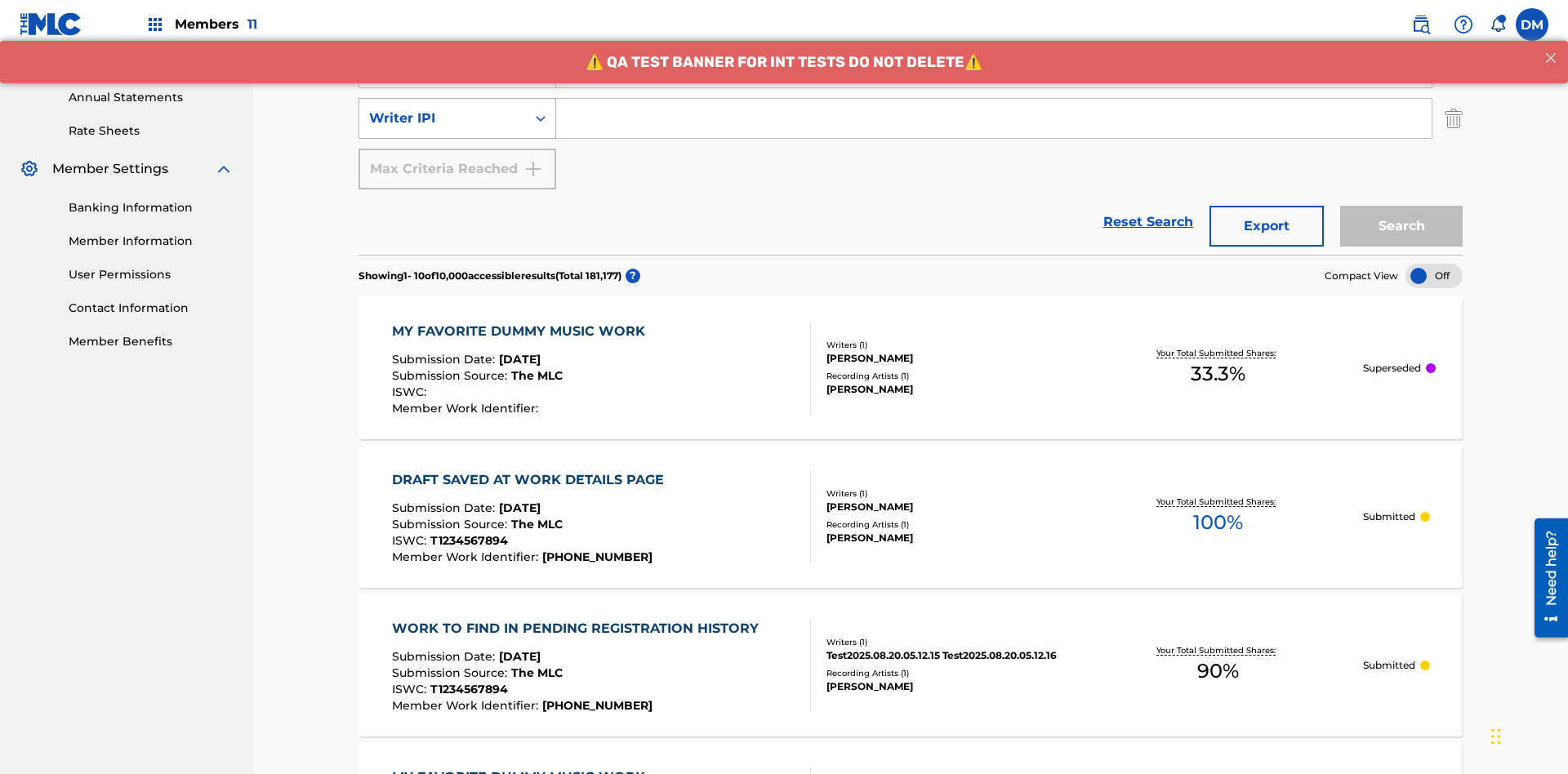
click at [442, 109] on div "Writer IPI" at bounding box center [442, 118] width 147 height 20
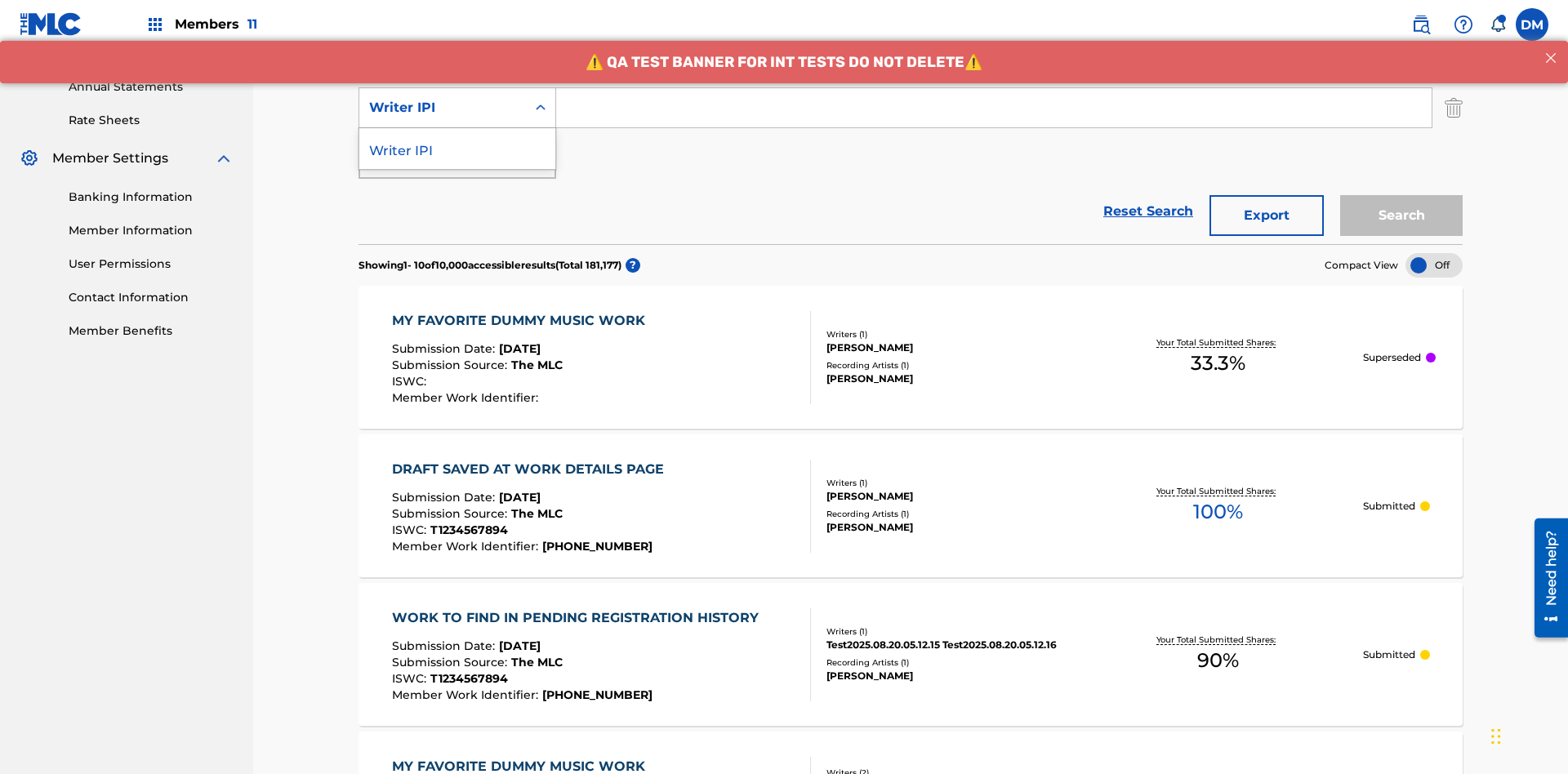
click at [457, 148] on div "Writer IPI" at bounding box center [457, 148] width 196 height 40
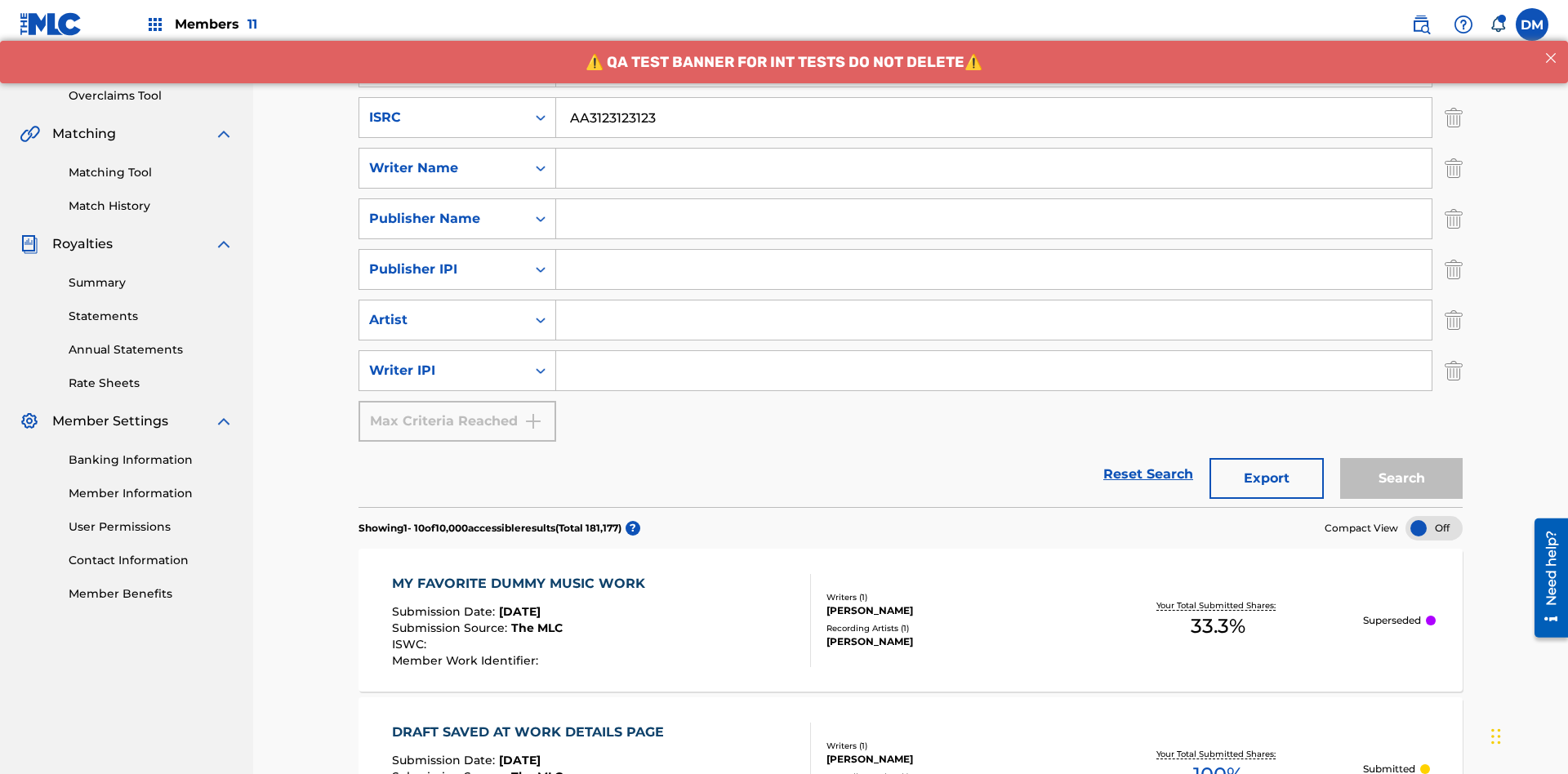
type input "AA3123123123"
click at [1008, 36] on input "Search Form" at bounding box center [1008, 17] width 905 height 39
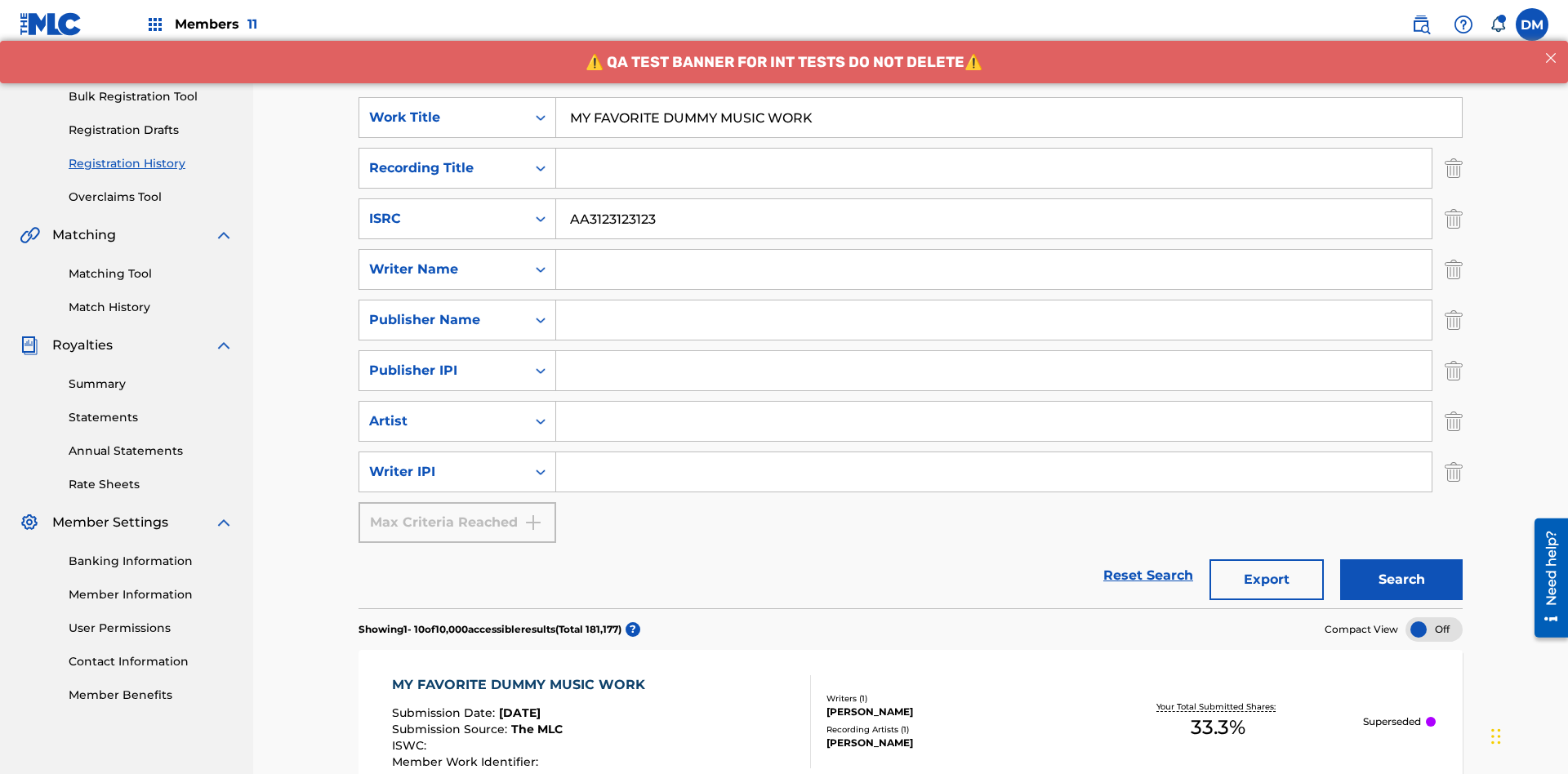
type input "MY FAVORITE DUMMY MUSIC WORK"
click at [993, 250] on input "Search Form" at bounding box center [993, 270] width 875 height 39
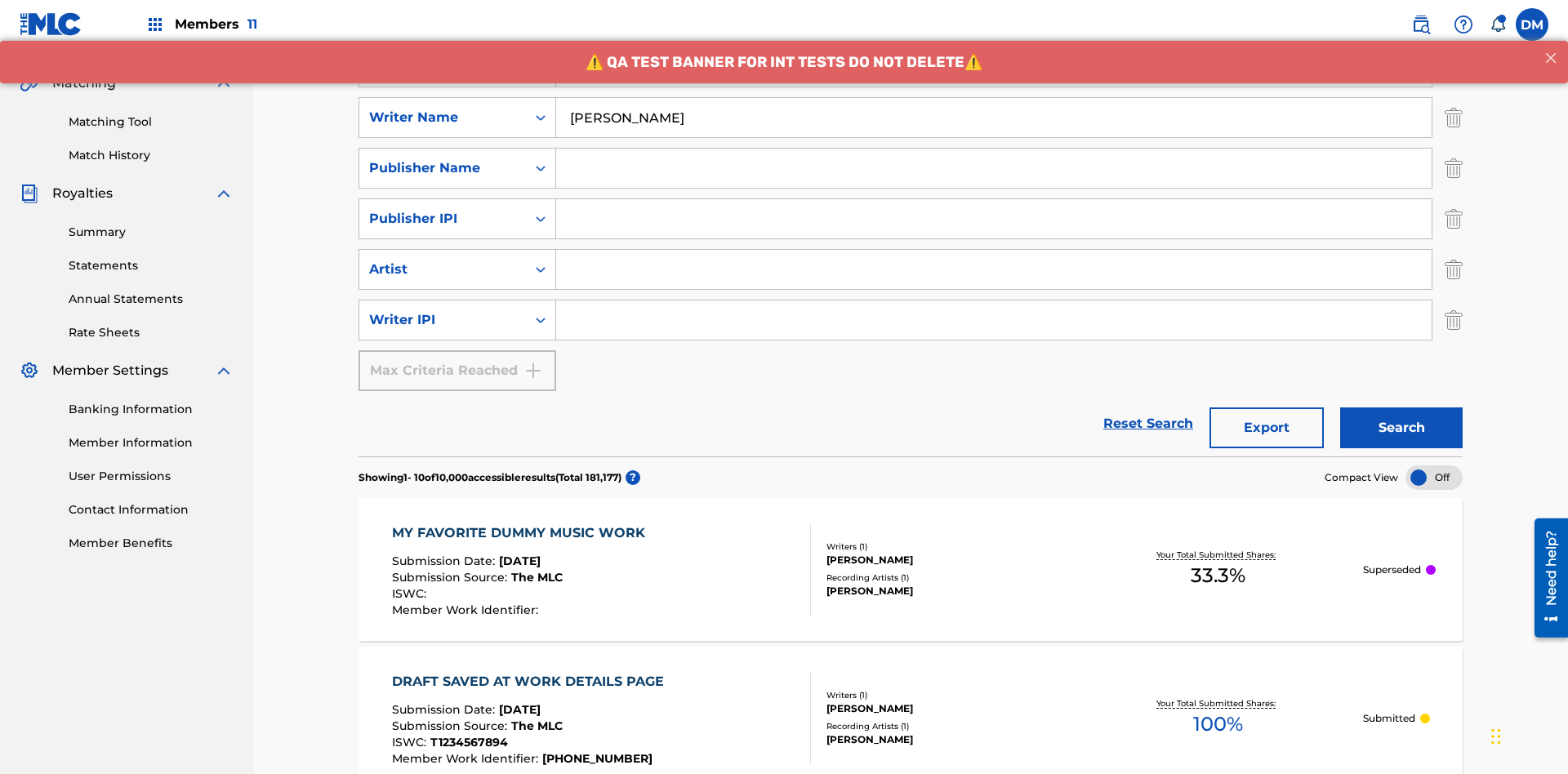
type input "BERKOWITZ"
click at [993, 301] on input "Search Form" at bounding box center [993, 320] width 875 height 39
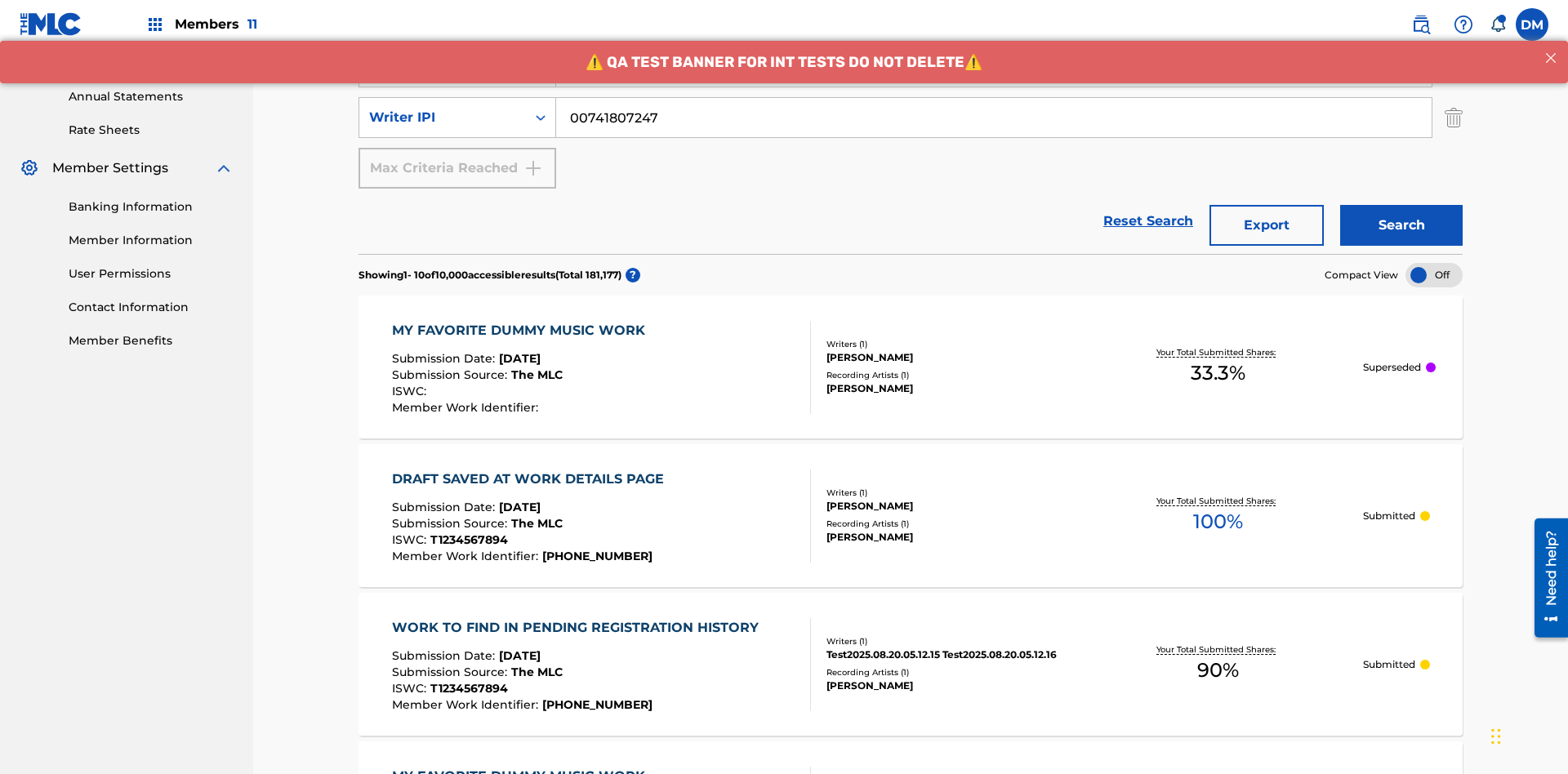
type input "00741807247"
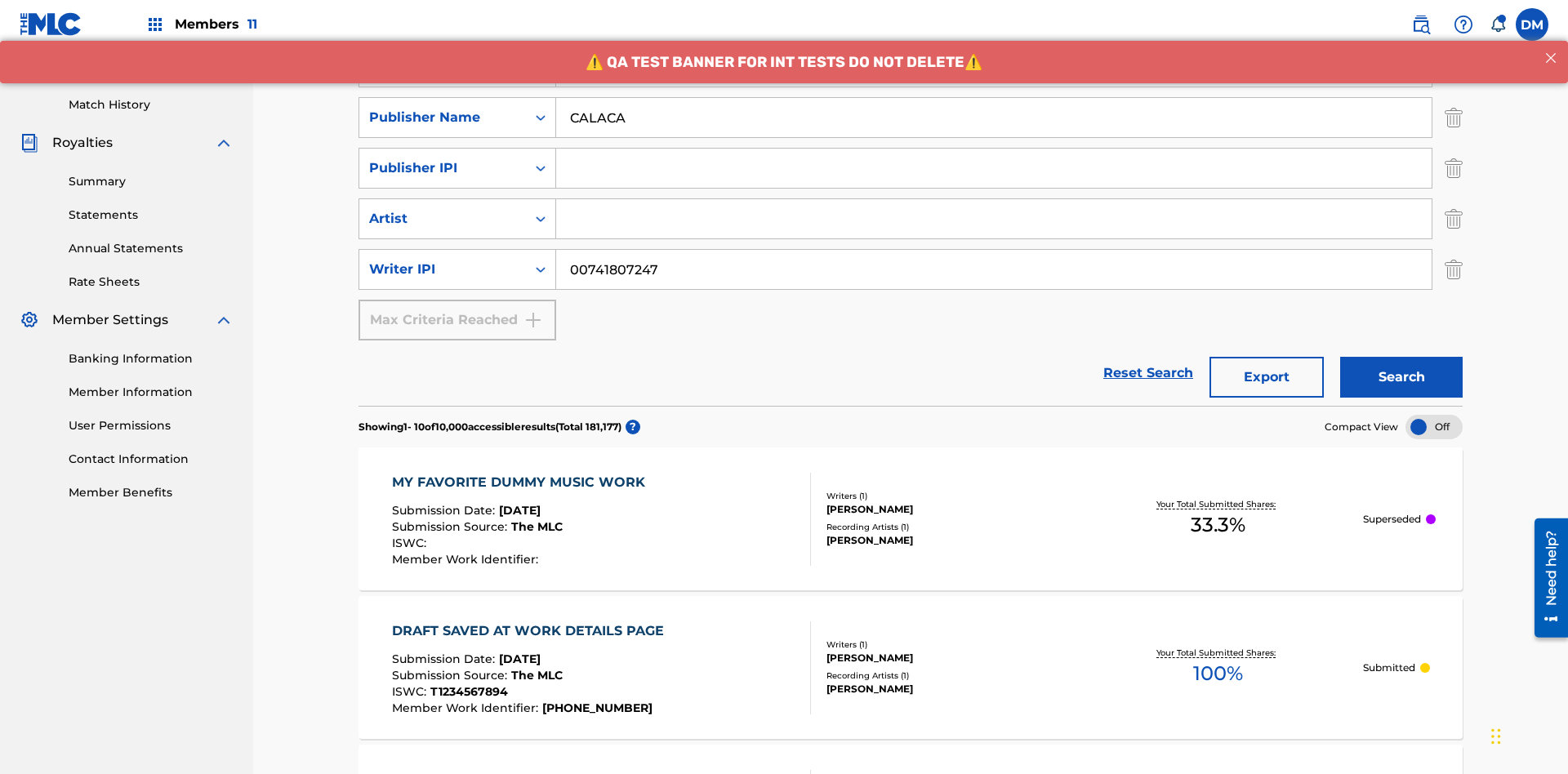
type input "CALACA"
click at [993, 148] on input "Search Form" at bounding box center [993, 168] width 875 height 39
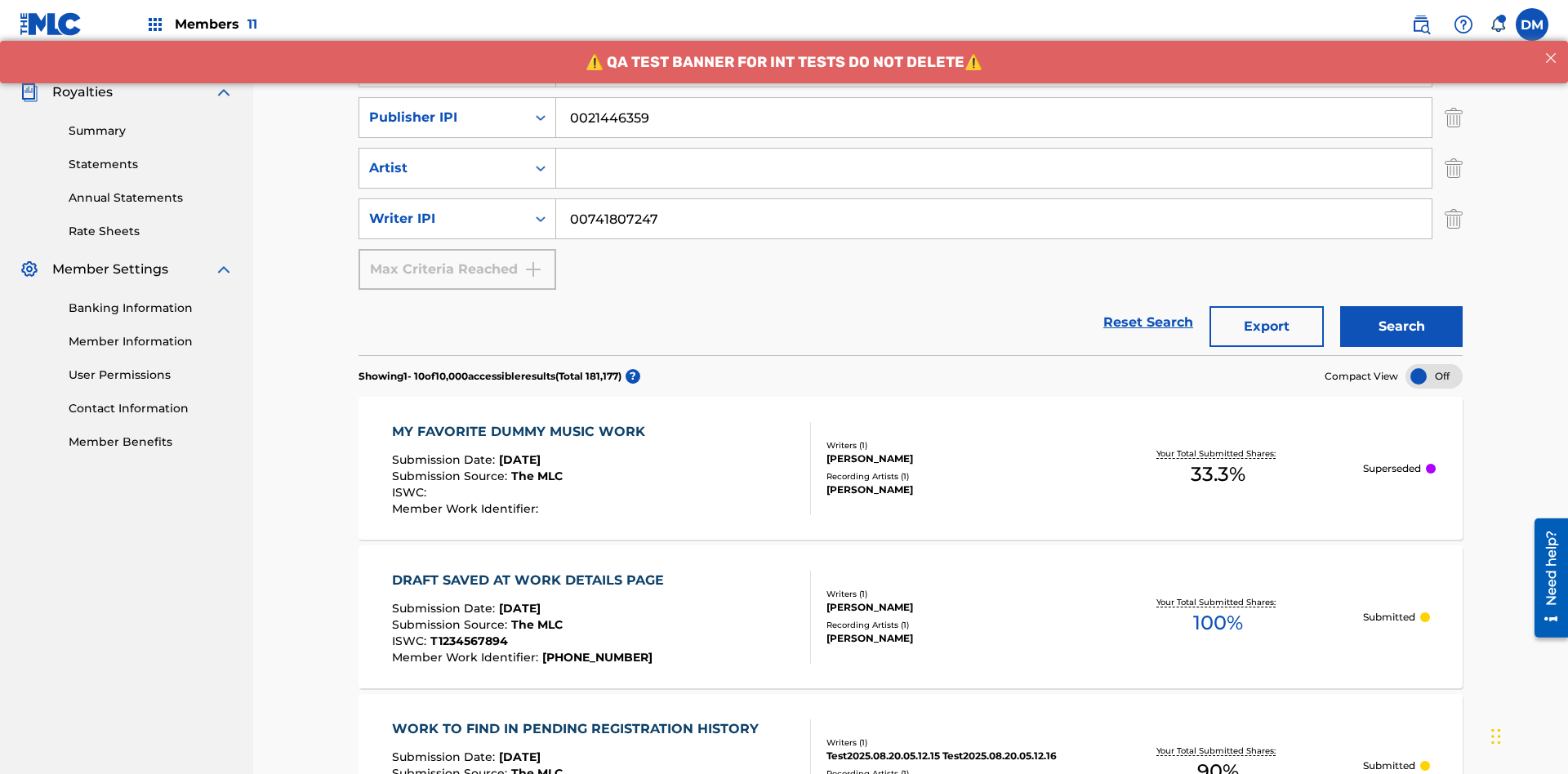
type input "00214463592"
